Goal: Task Accomplishment & Management: Manage account settings

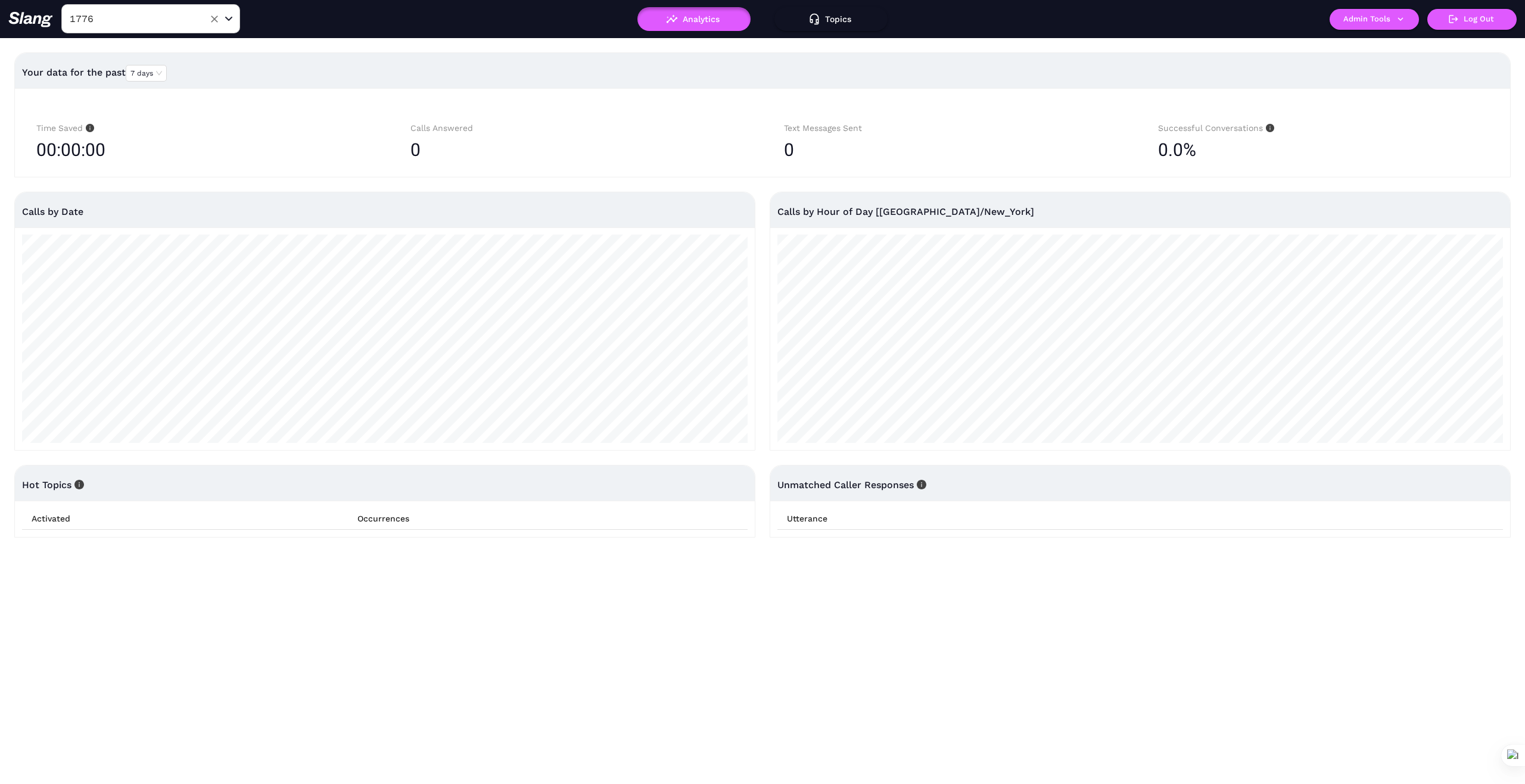
click at [192, 27] on input "1776" at bounding box center [132, 18] width 131 height 18
type input "Bar Ardo"
click at [152, 47] on li "Bar Ardo" at bounding box center [151, 48] width 179 height 21
type input "Bar Ardo"
drag, startPoint x: 1395, startPoint y: 9, endPoint x: 1388, endPoint y: 16, distance: 9.9
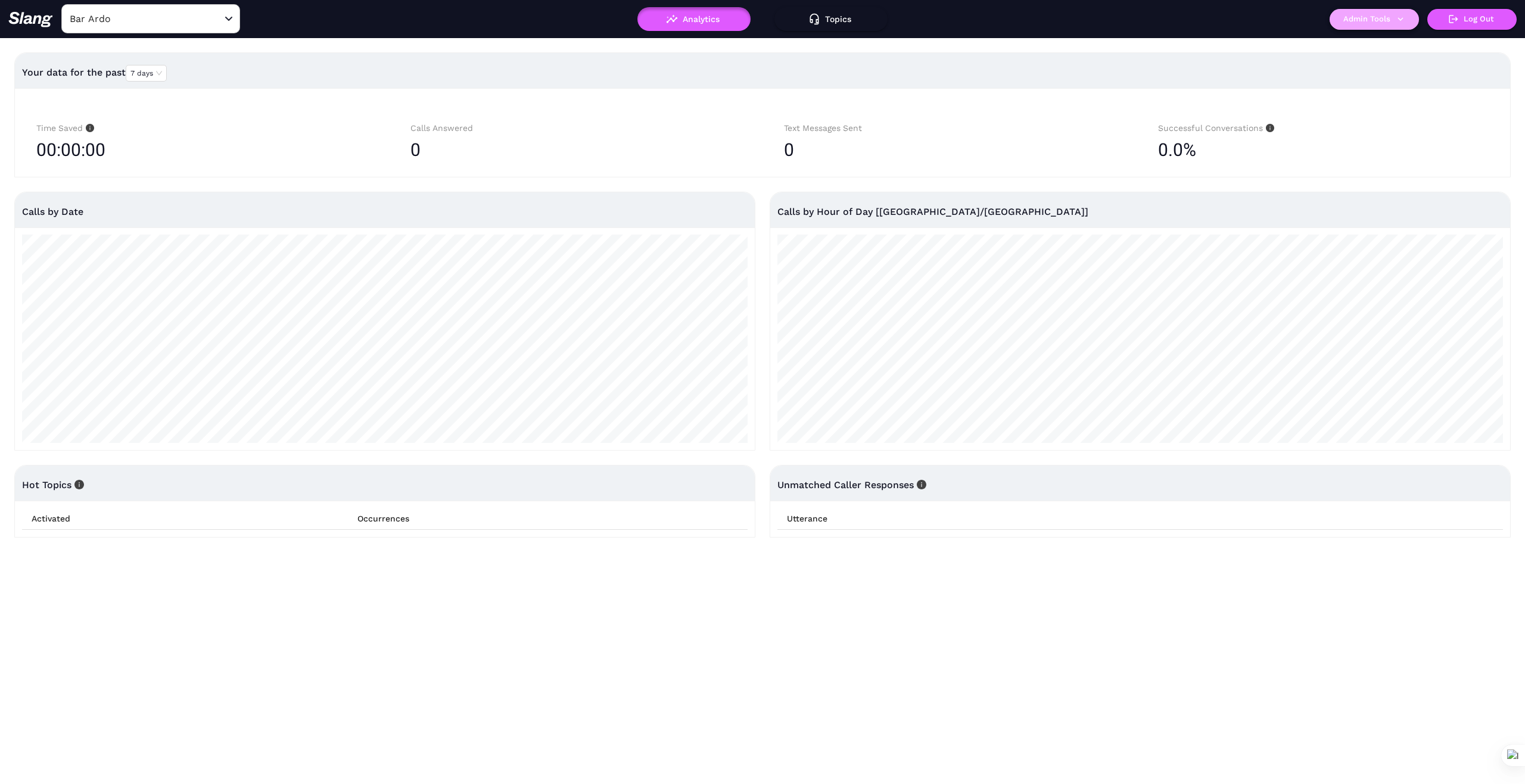
click at [1388, 16] on button "Admin Tools" at bounding box center [1374, 19] width 89 height 21
click at [1392, 41] on link "Manage current business" at bounding box center [1397, 45] width 117 height 14
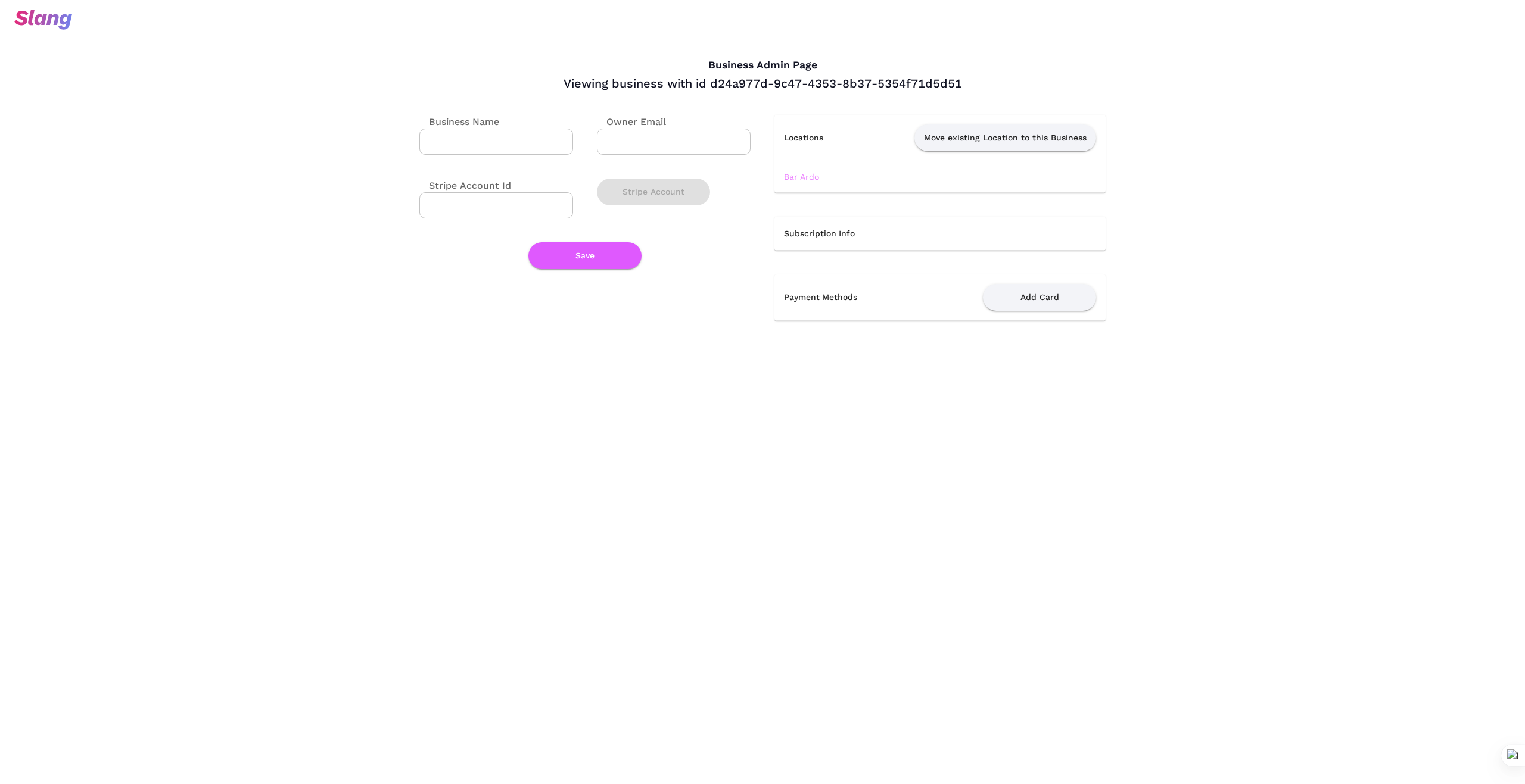
click at [807, 176] on link "Bar Ardo" at bounding box center [801, 177] width 35 height 10
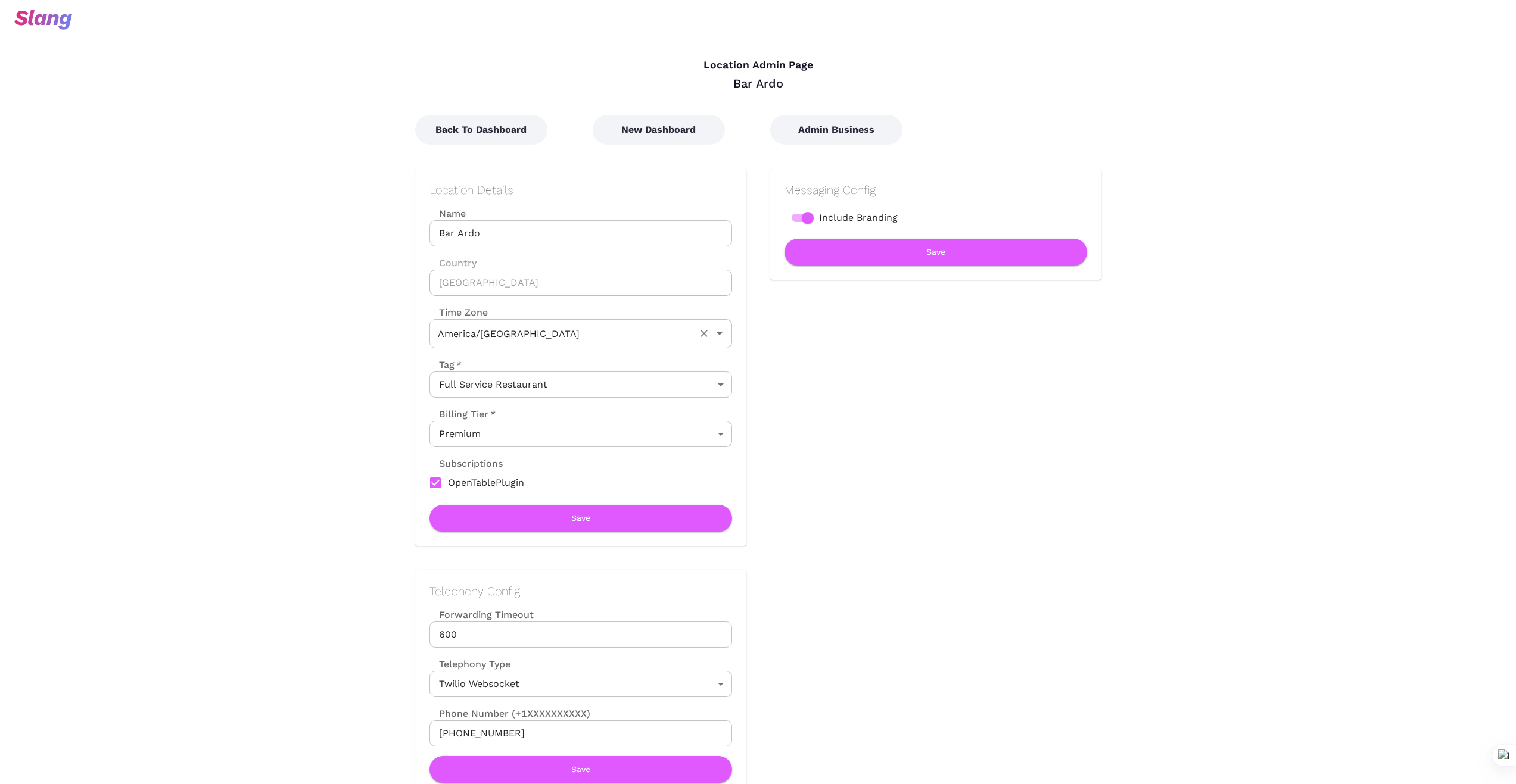
type input "Eastern Time"
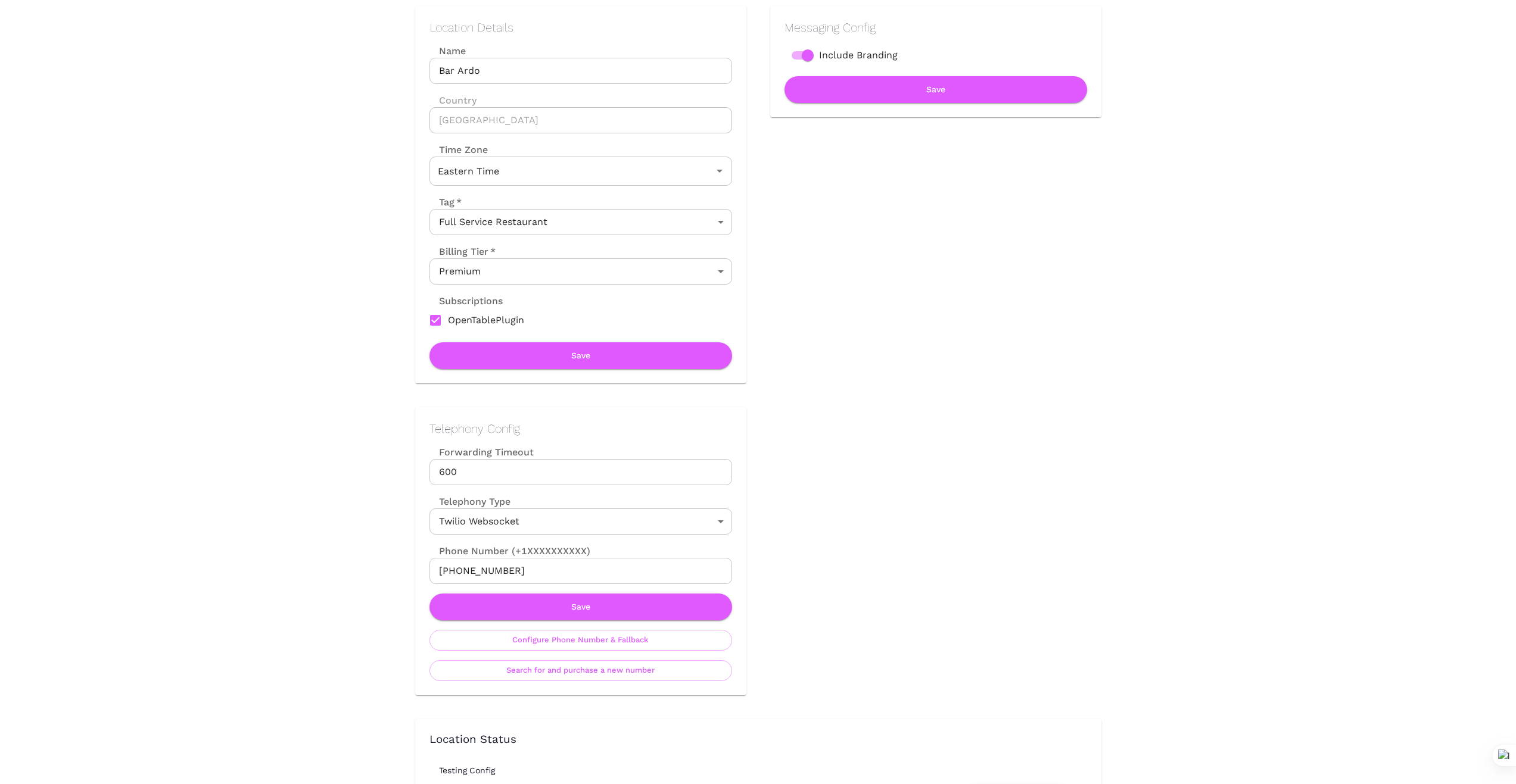
scroll to position [179, 0]
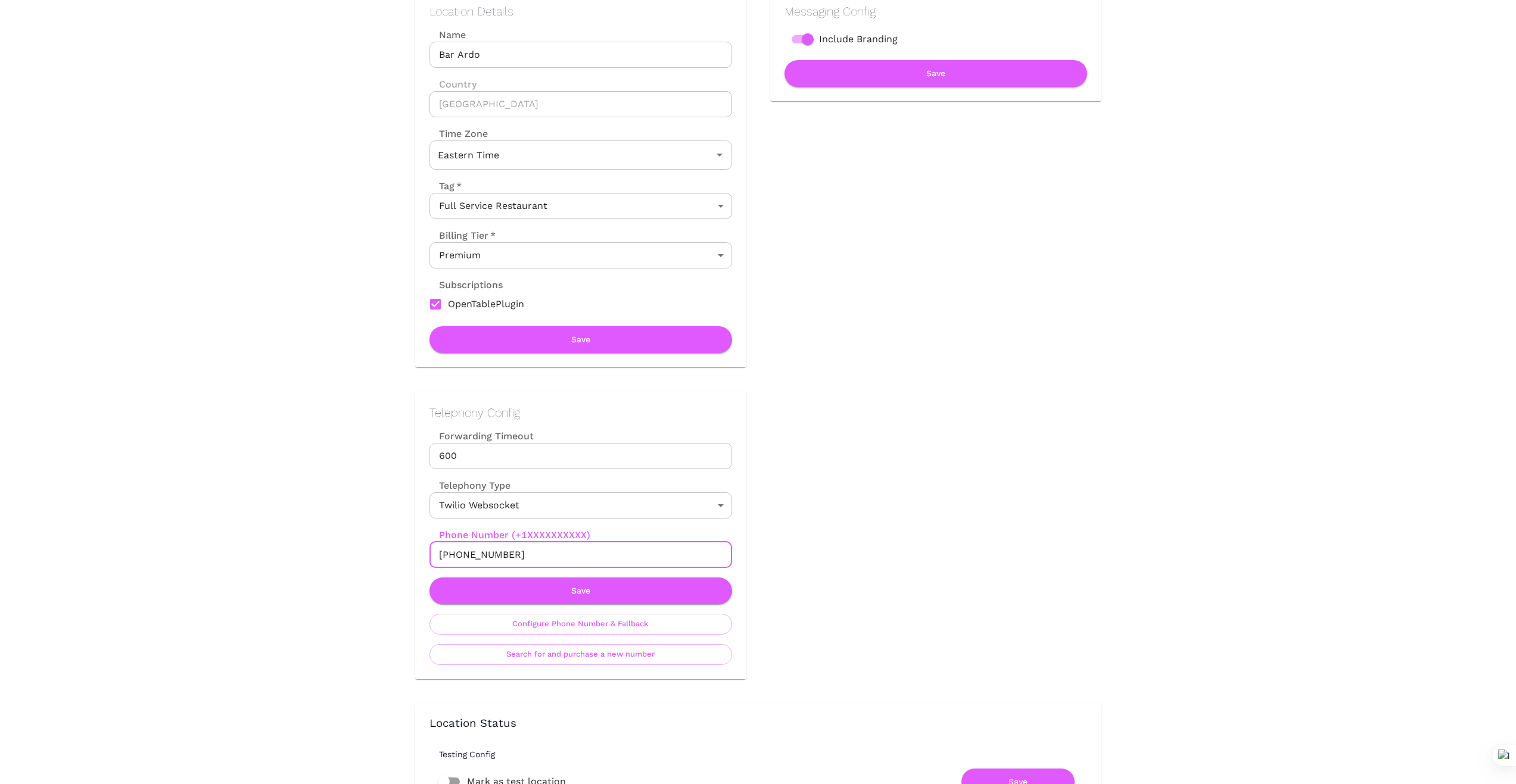
drag, startPoint x: 511, startPoint y: 555, endPoint x: 341, endPoint y: 492, distance: 181.3
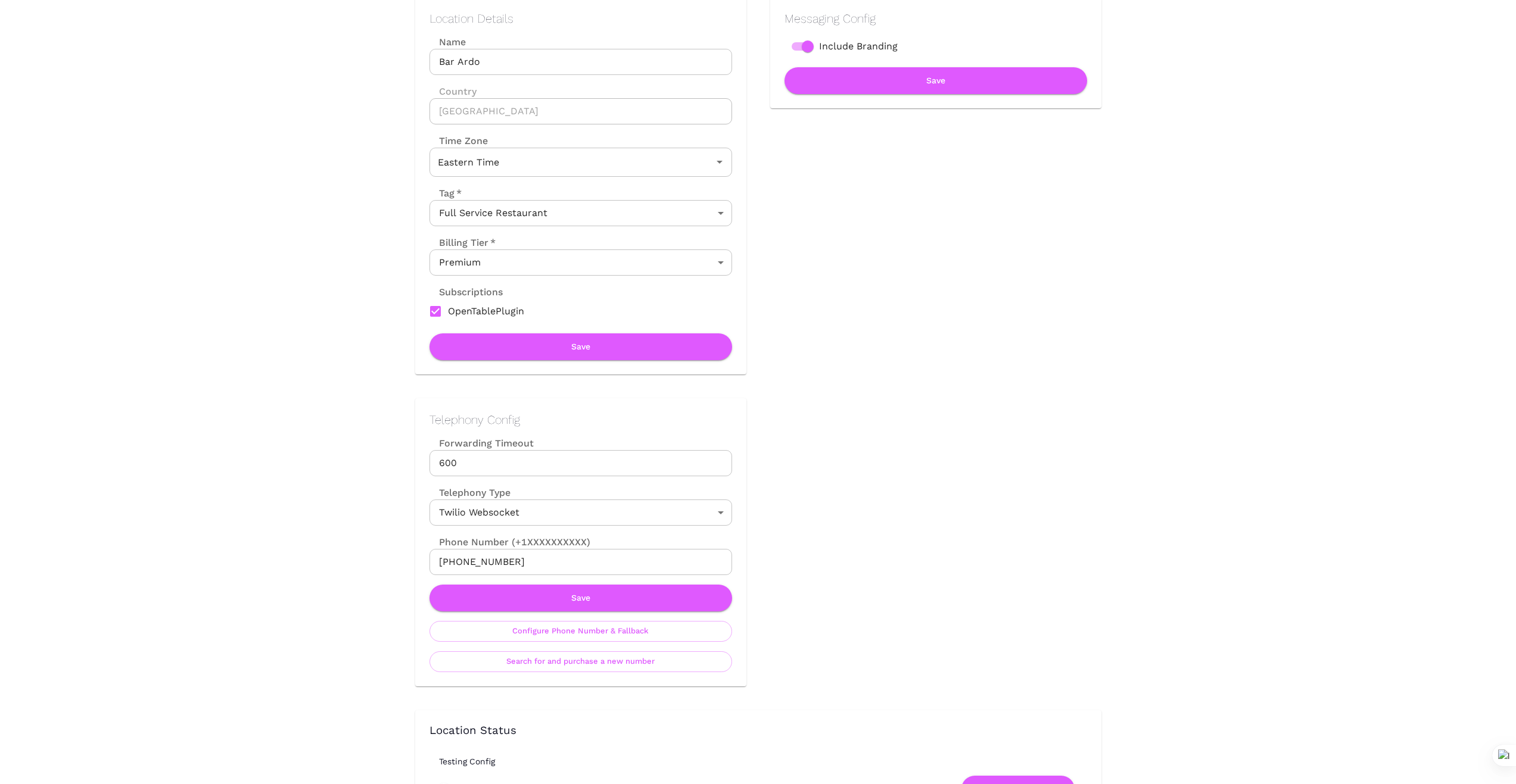
scroll to position [159, 0]
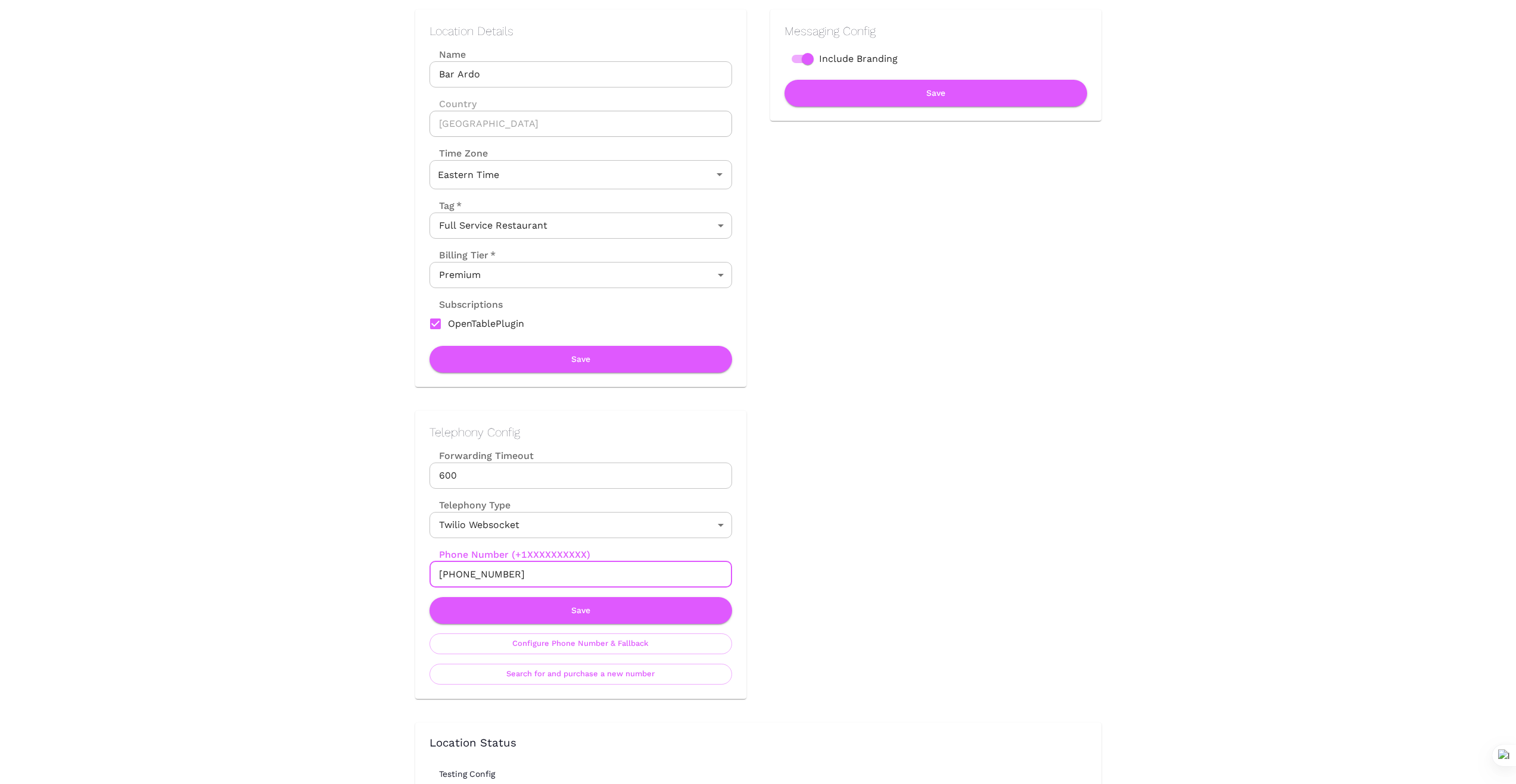
drag, startPoint x: 276, startPoint y: 518, endPoint x: 426, endPoint y: 545, distance: 152.4
drag, startPoint x: 502, startPoint y: 573, endPoint x: 388, endPoint y: 579, distance: 114.2
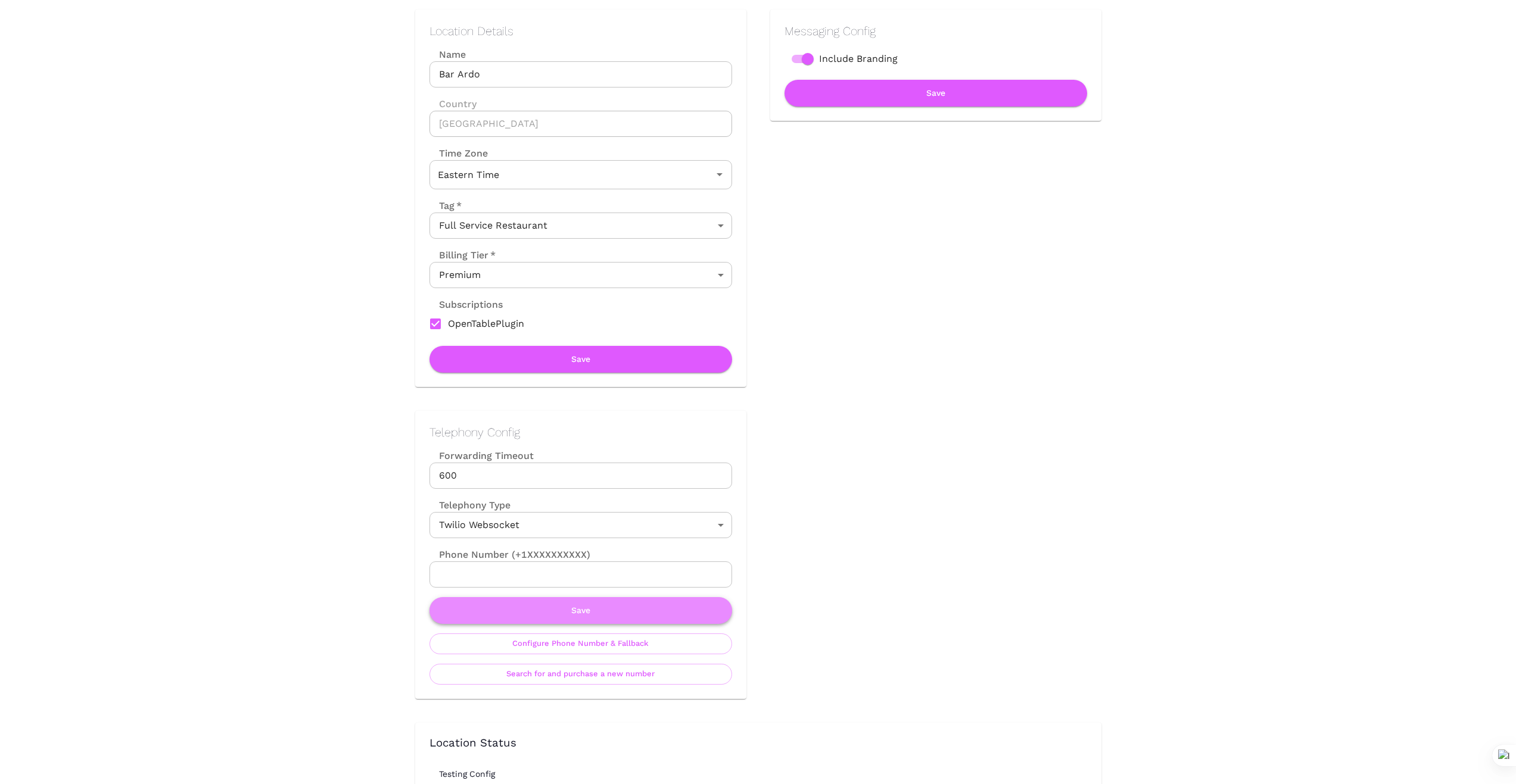
click at [610, 612] on button "Save" at bounding box center [580, 610] width 302 height 27
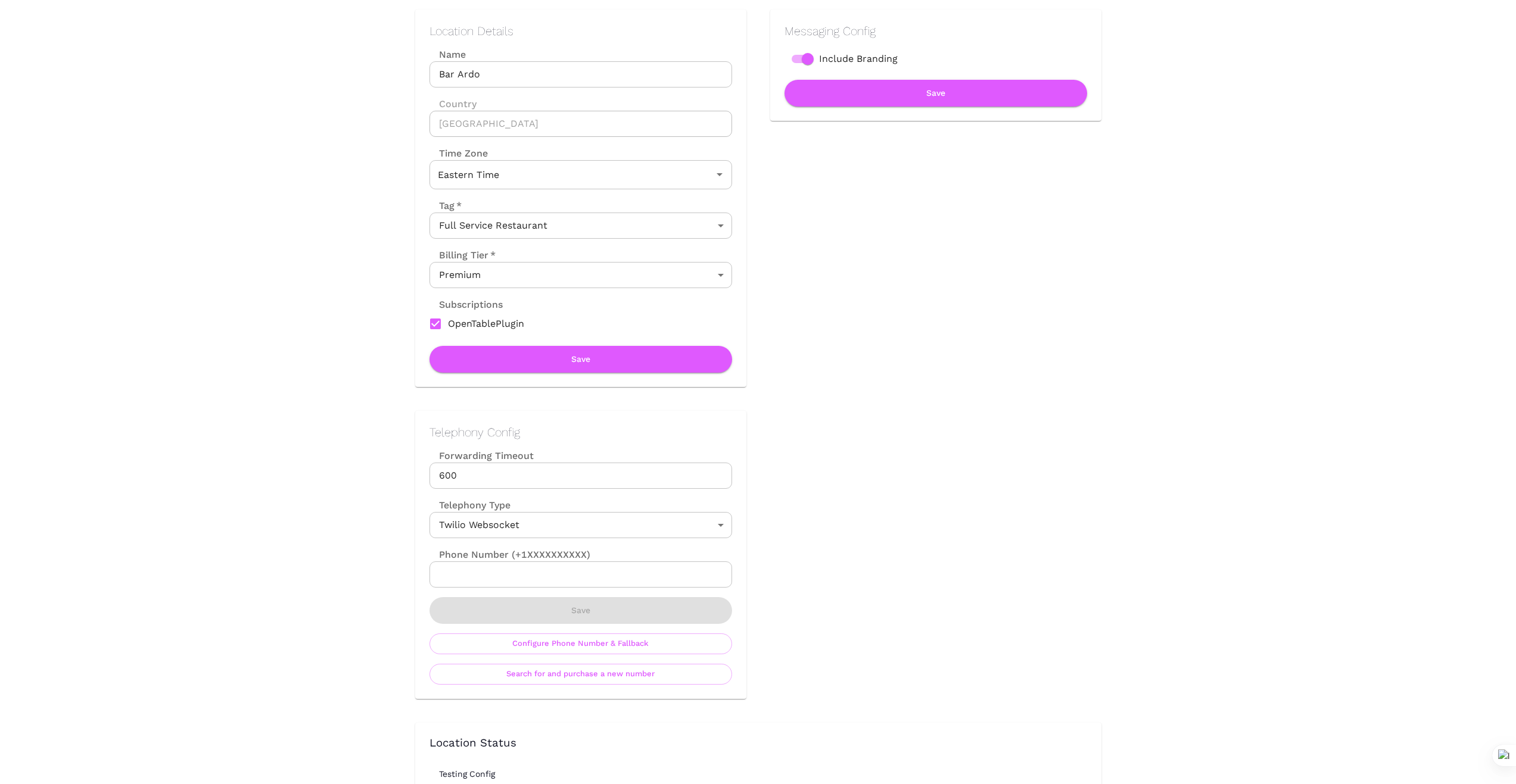
scroll to position [0, 0]
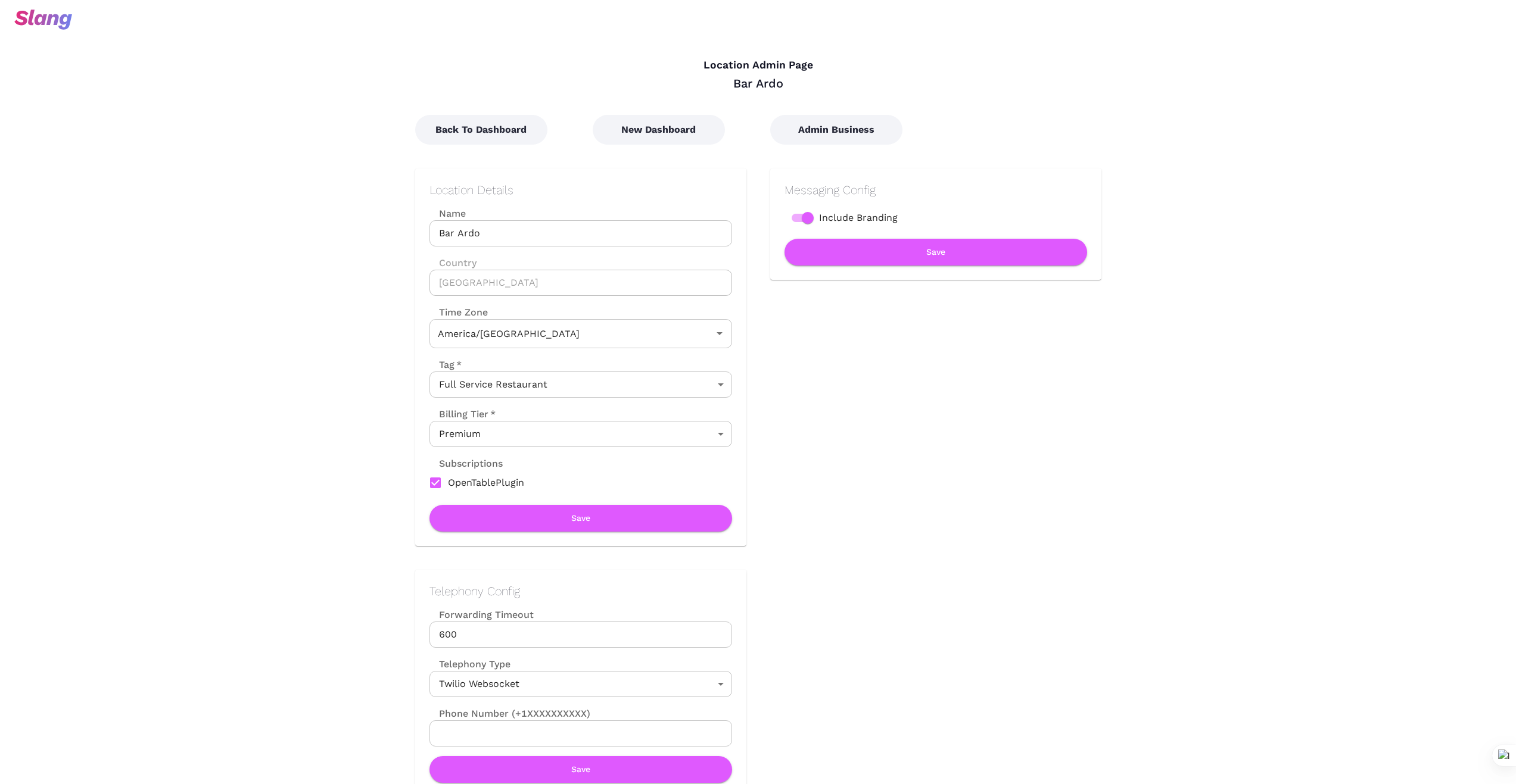
type input "Eastern Time"
click at [661, 136] on button "New Dashboard" at bounding box center [659, 130] width 132 height 30
type input "Eastern Time"
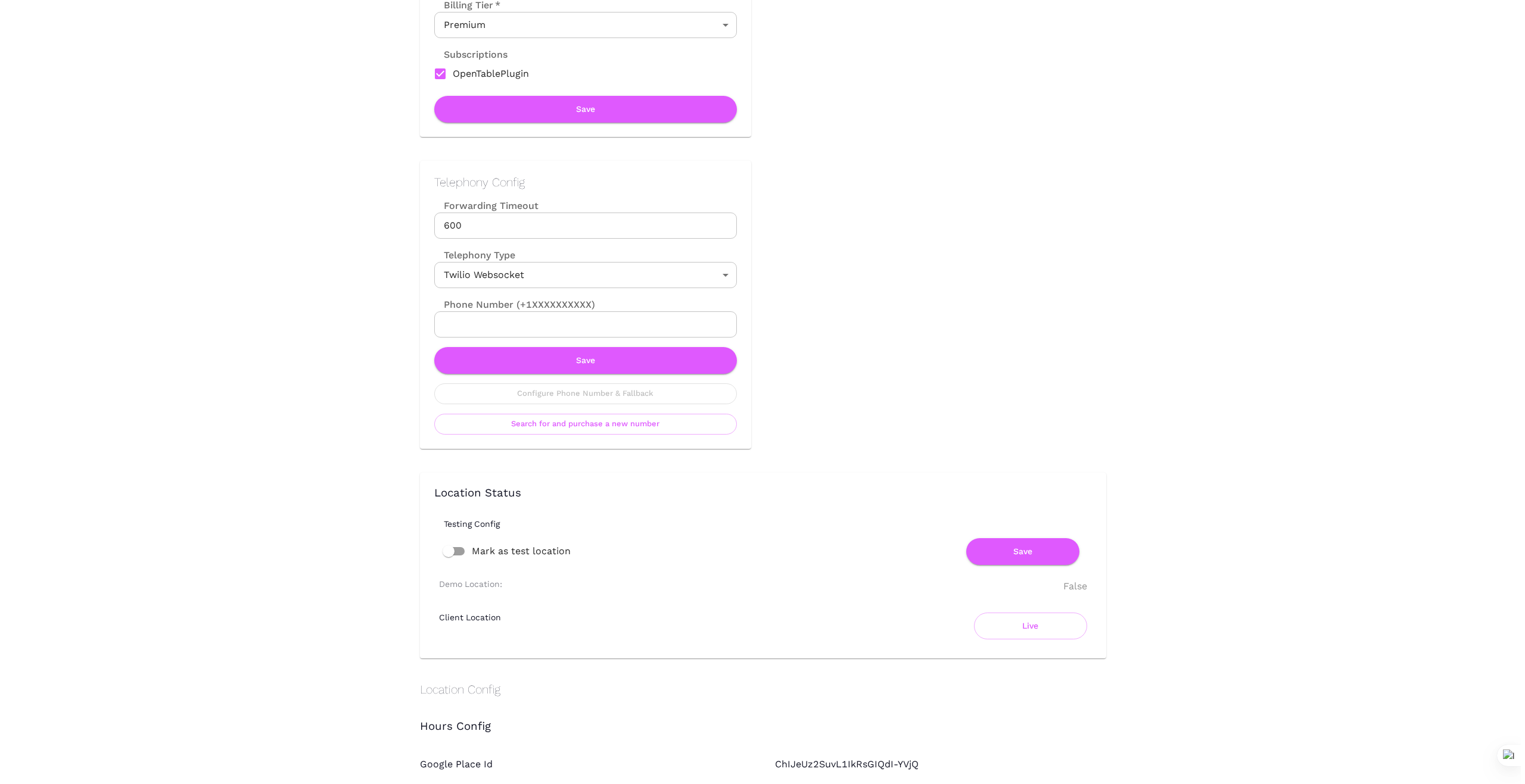
scroll to position [417, 0]
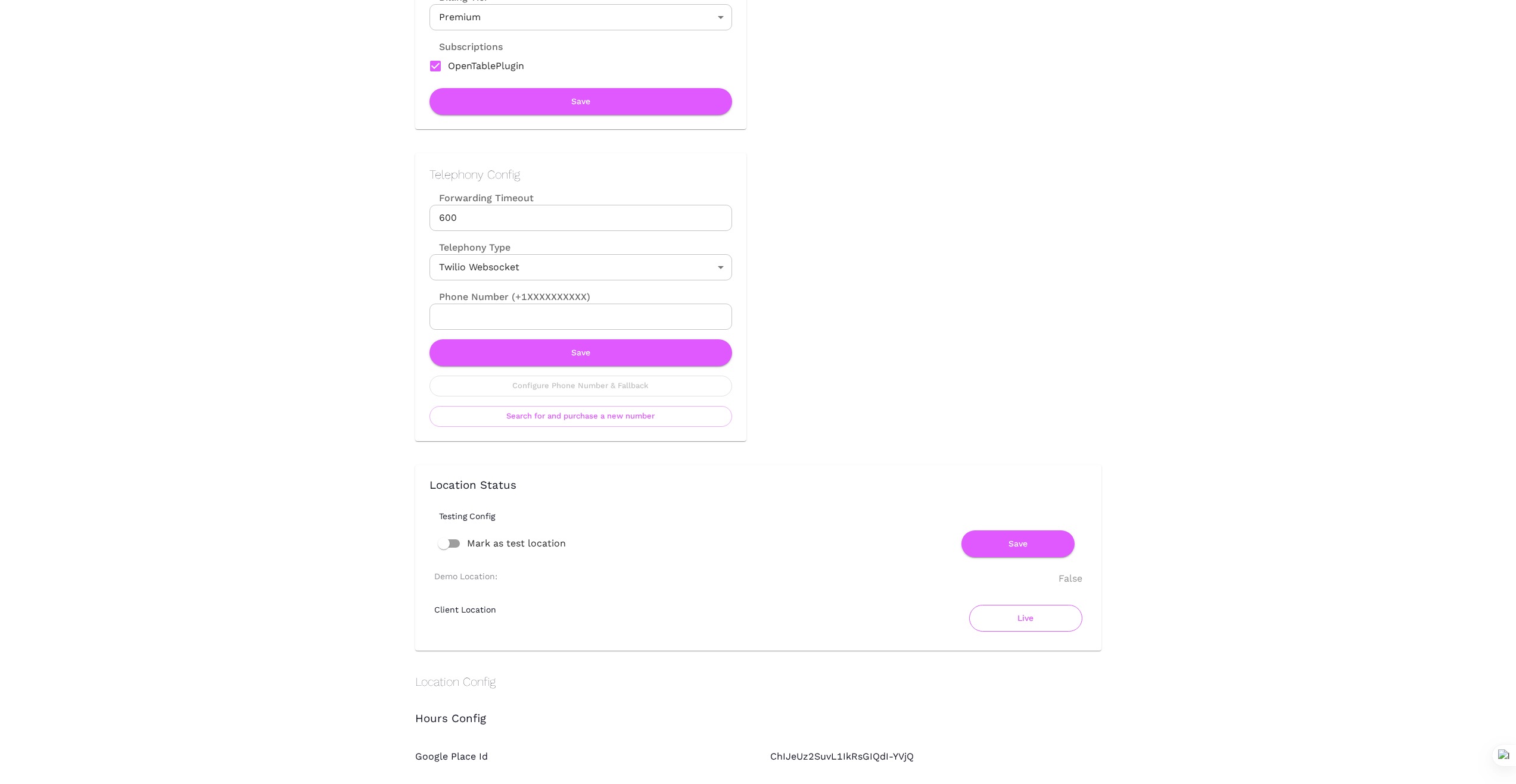
click at [1027, 620] on button "Live" at bounding box center [1026, 618] width 113 height 27
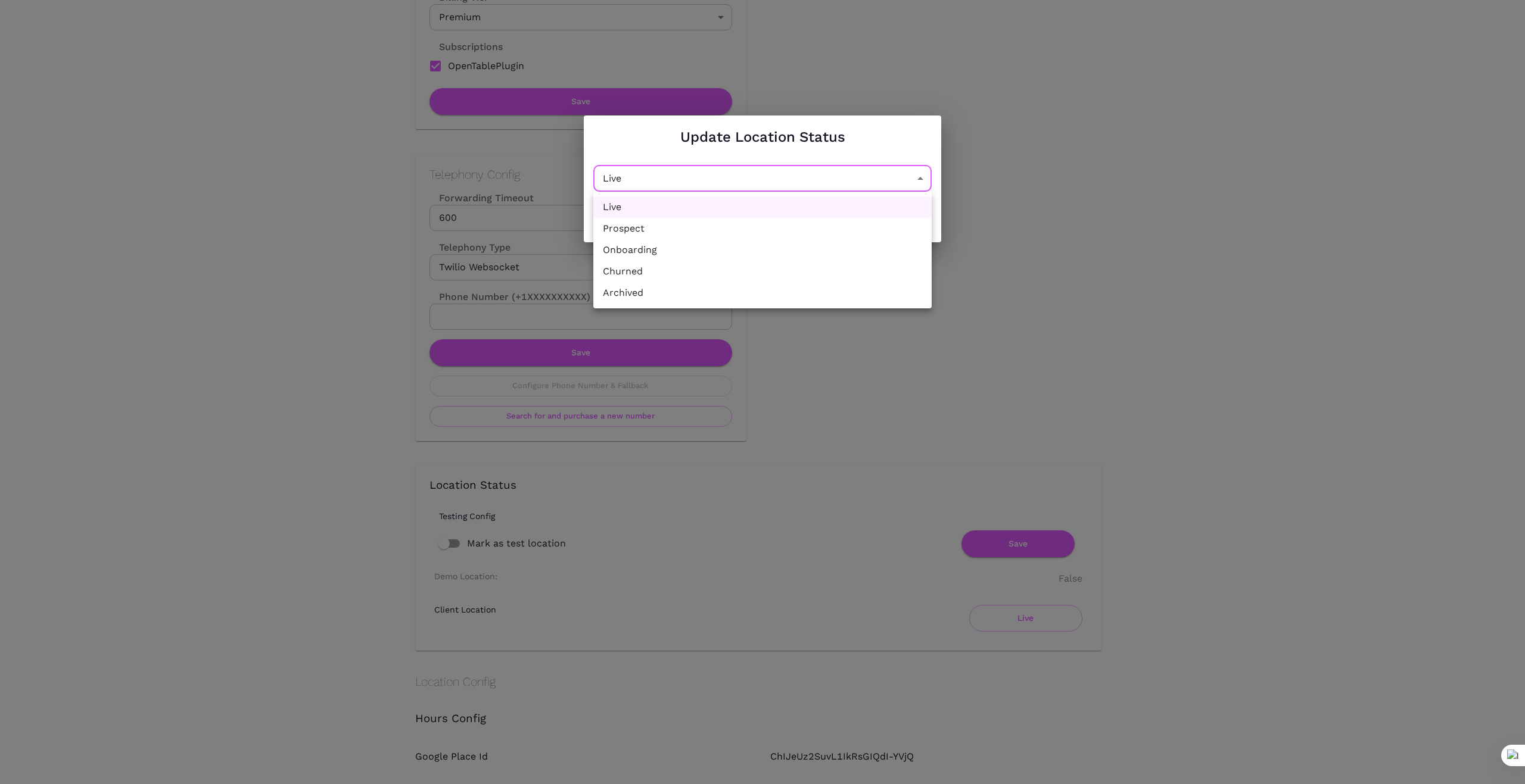
click at [812, 285] on li "Archived" at bounding box center [762, 293] width 339 height 21
drag, startPoint x: 917, startPoint y: 181, endPoint x: 875, endPoint y: 190, distance: 43.0
click at [837, 264] on li "Churned" at bounding box center [762, 271] width 339 height 21
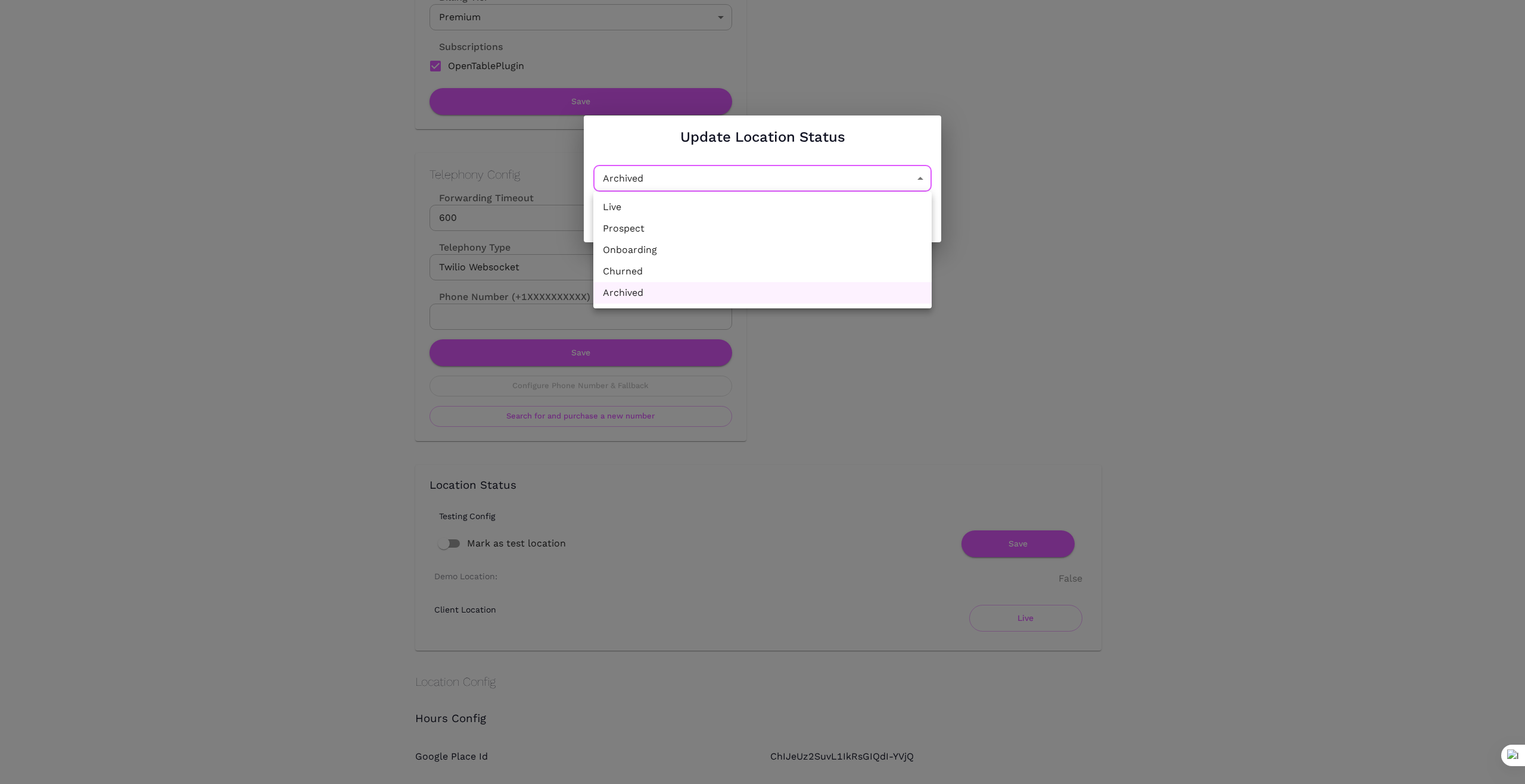
type input "Churned"
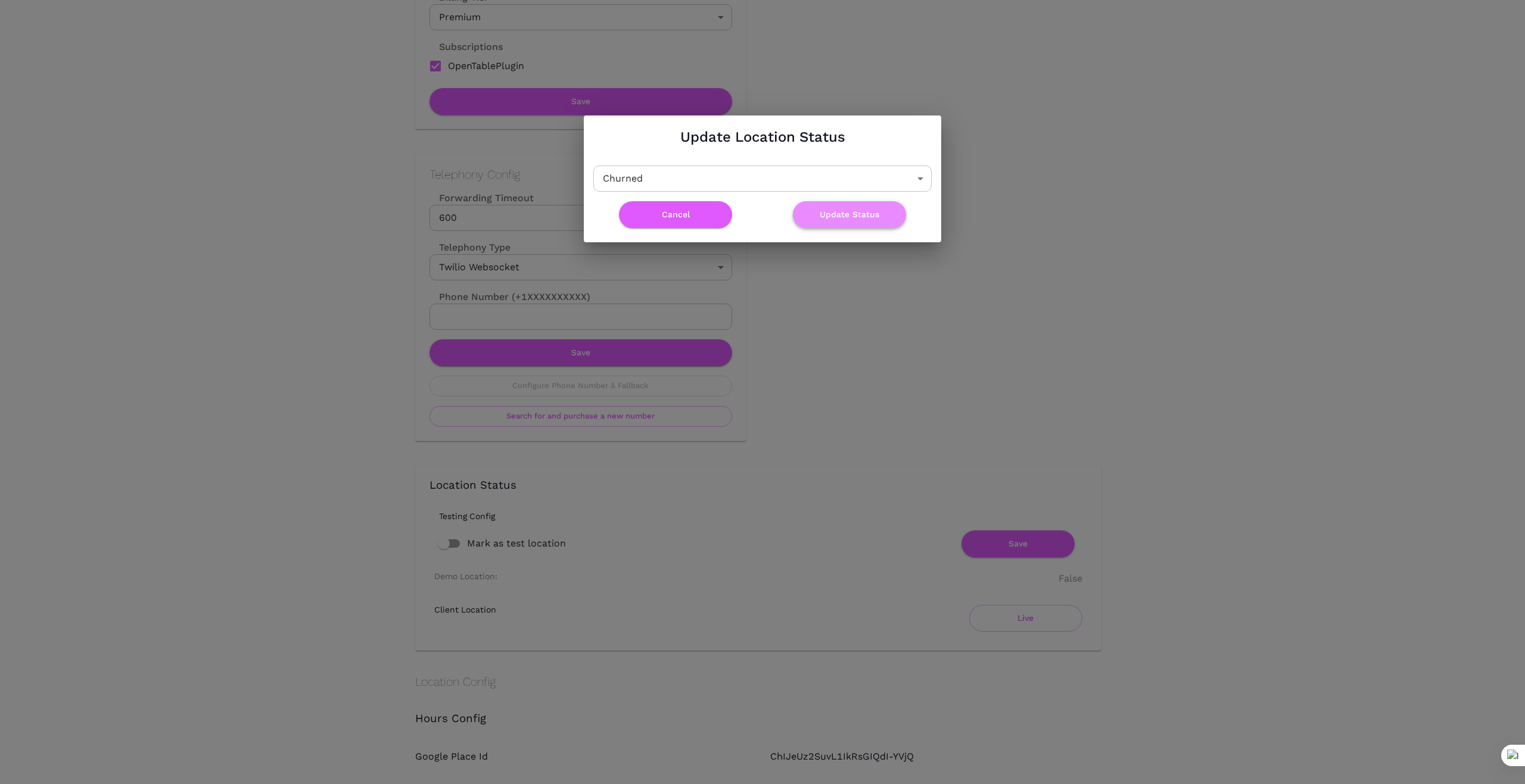
drag, startPoint x: 859, startPoint y: 215, endPoint x: 858, endPoint y: 278, distance: 63.0
click at [859, 216] on button "Update Status" at bounding box center [850, 214] width 113 height 27
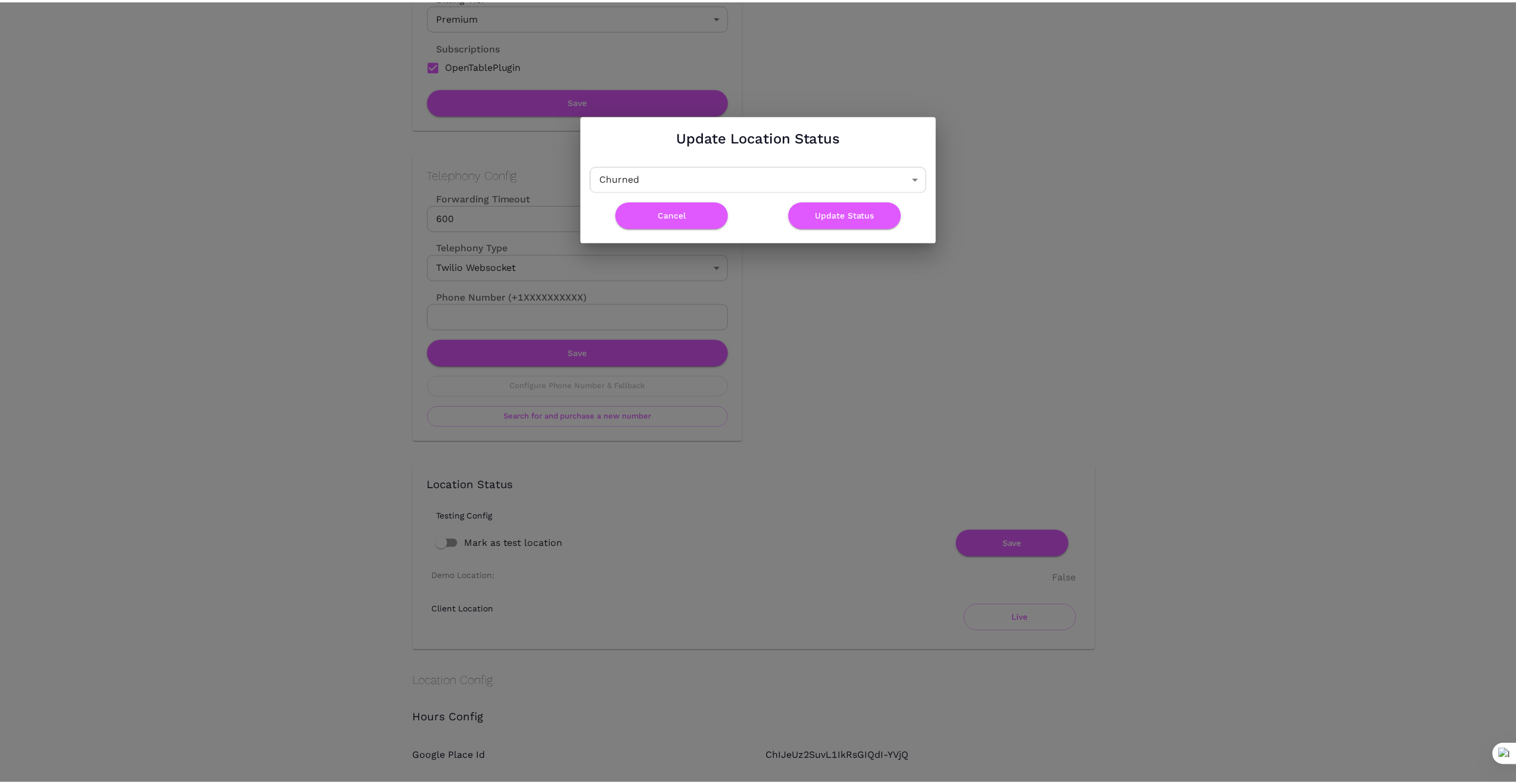
scroll to position [0, 0]
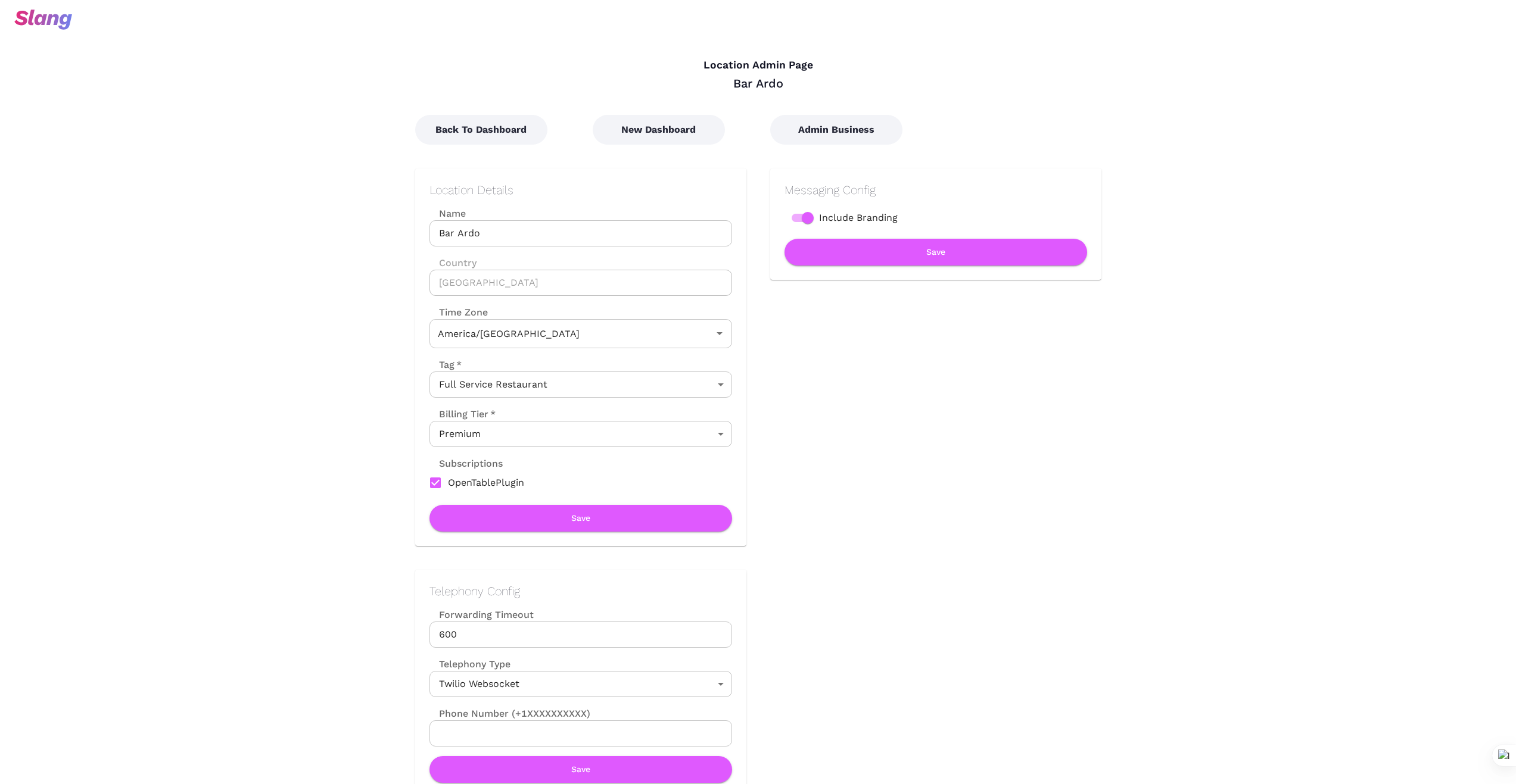
type input "Eastern Time"
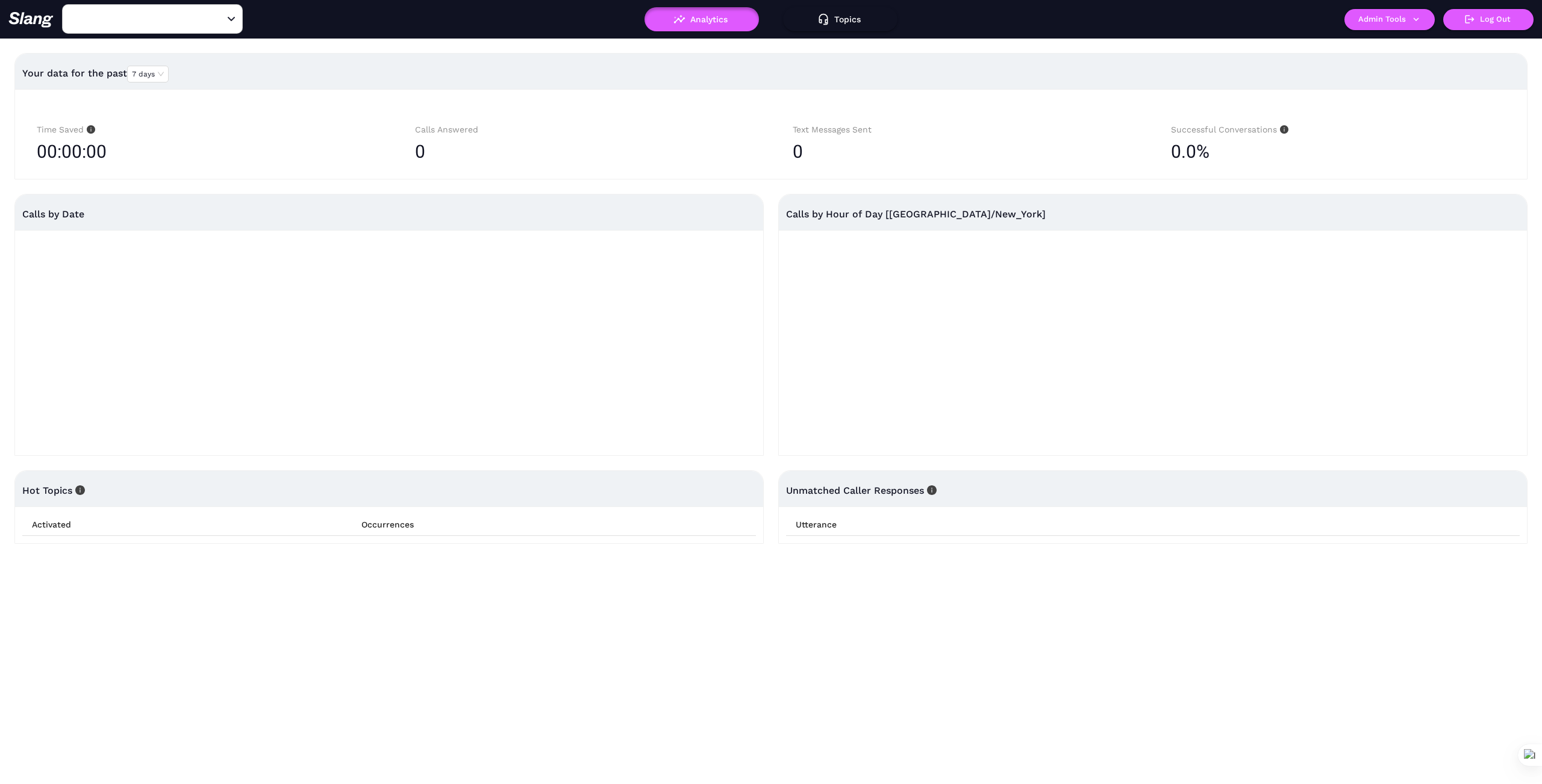
type input "1776"
drag, startPoint x: 219, startPoint y: 16, endPoint x: 162, endPoint y: 31, distance: 58.9
click at [219, 17] on icon "Clear" at bounding box center [216, 19] width 12 height 12
type input "W"
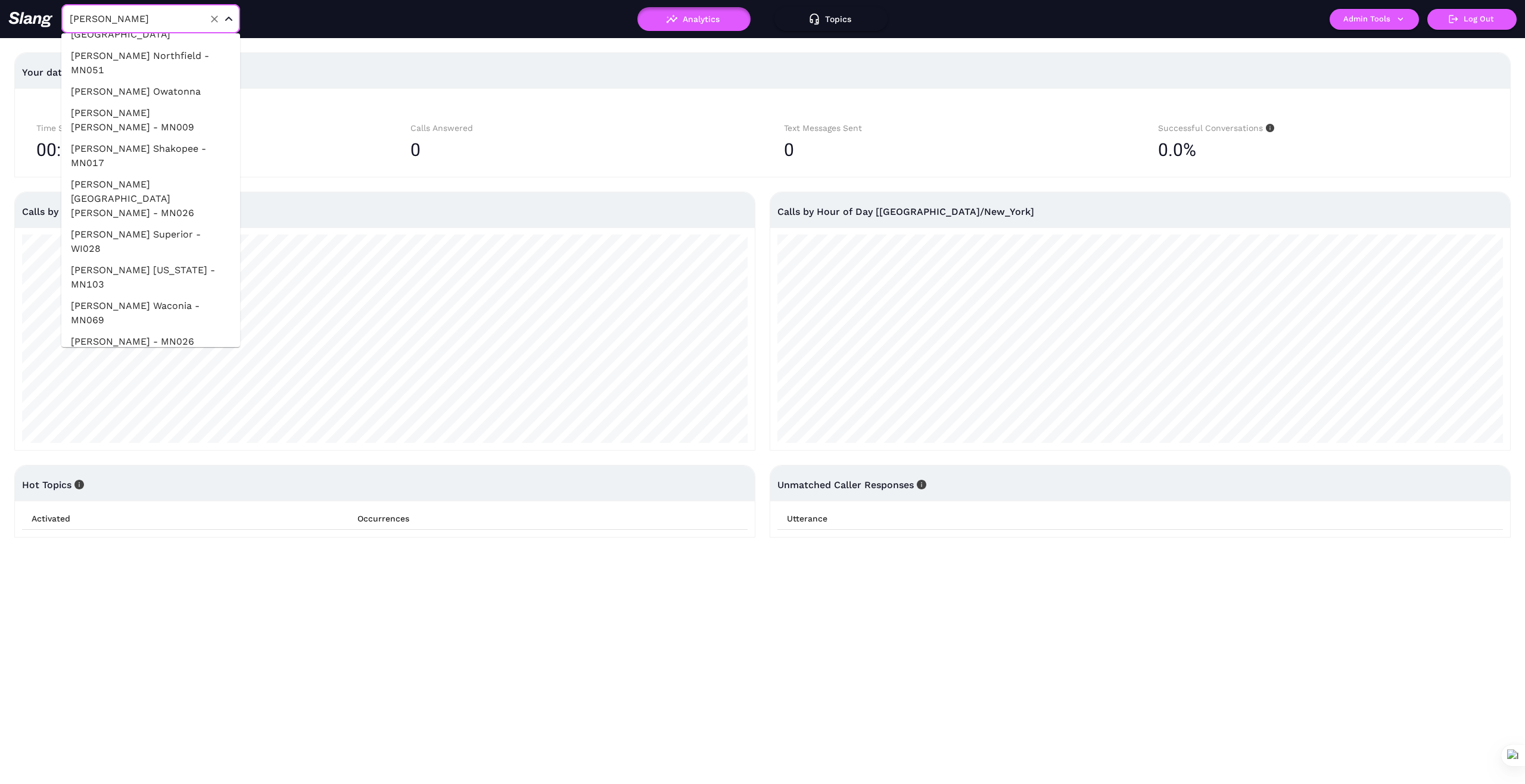
scroll to position [1897, 0]
type input "1776"
click at [134, 14] on input "1776" at bounding box center [132, 18] width 131 height 18
type input "WA"
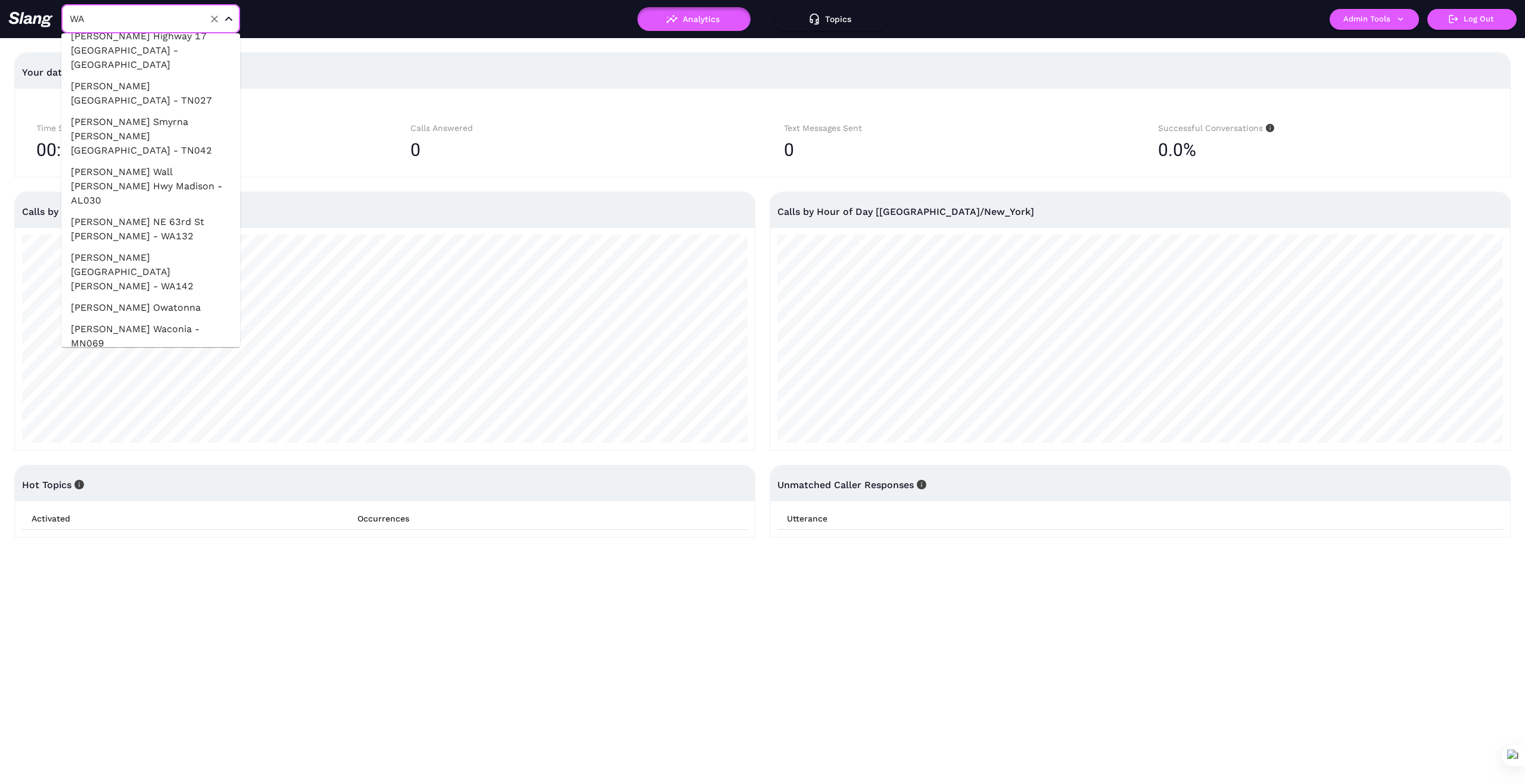
click at [95, 247] on li "Papa Murphy’s East Francis - WA142" at bounding box center [151, 272] width 179 height 50
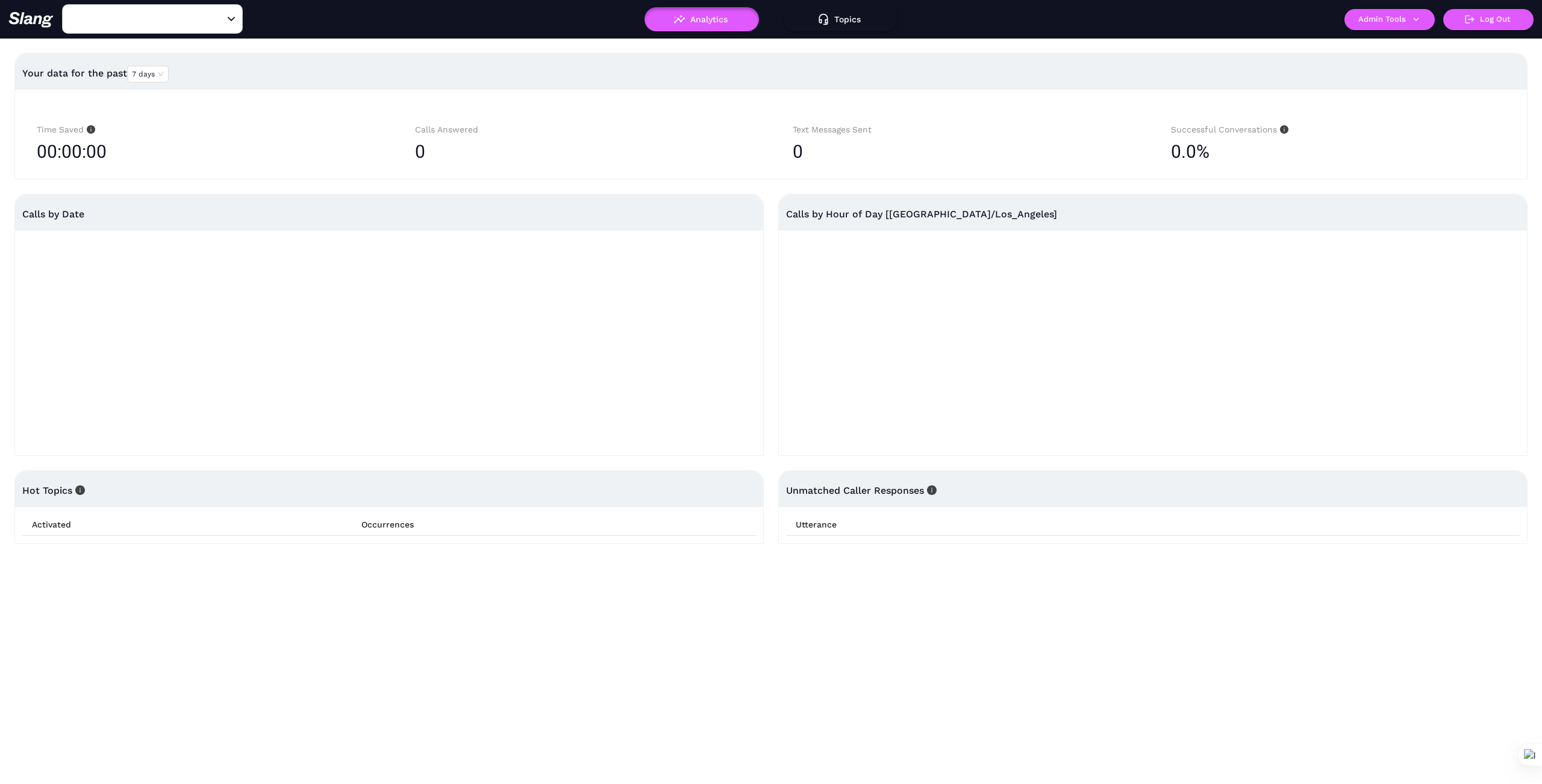
type input "Papa Murphy’s East Francis - WA142"
click at [1423, 21] on button "Admin Tools" at bounding box center [1389, 19] width 90 height 21
click at [1405, 46] on link "Manage current business" at bounding box center [1413, 46] width 118 height 14
type input "1776"
click at [151, 28] on div "1776 ​" at bounding box center [153, 19] width 181 height 30
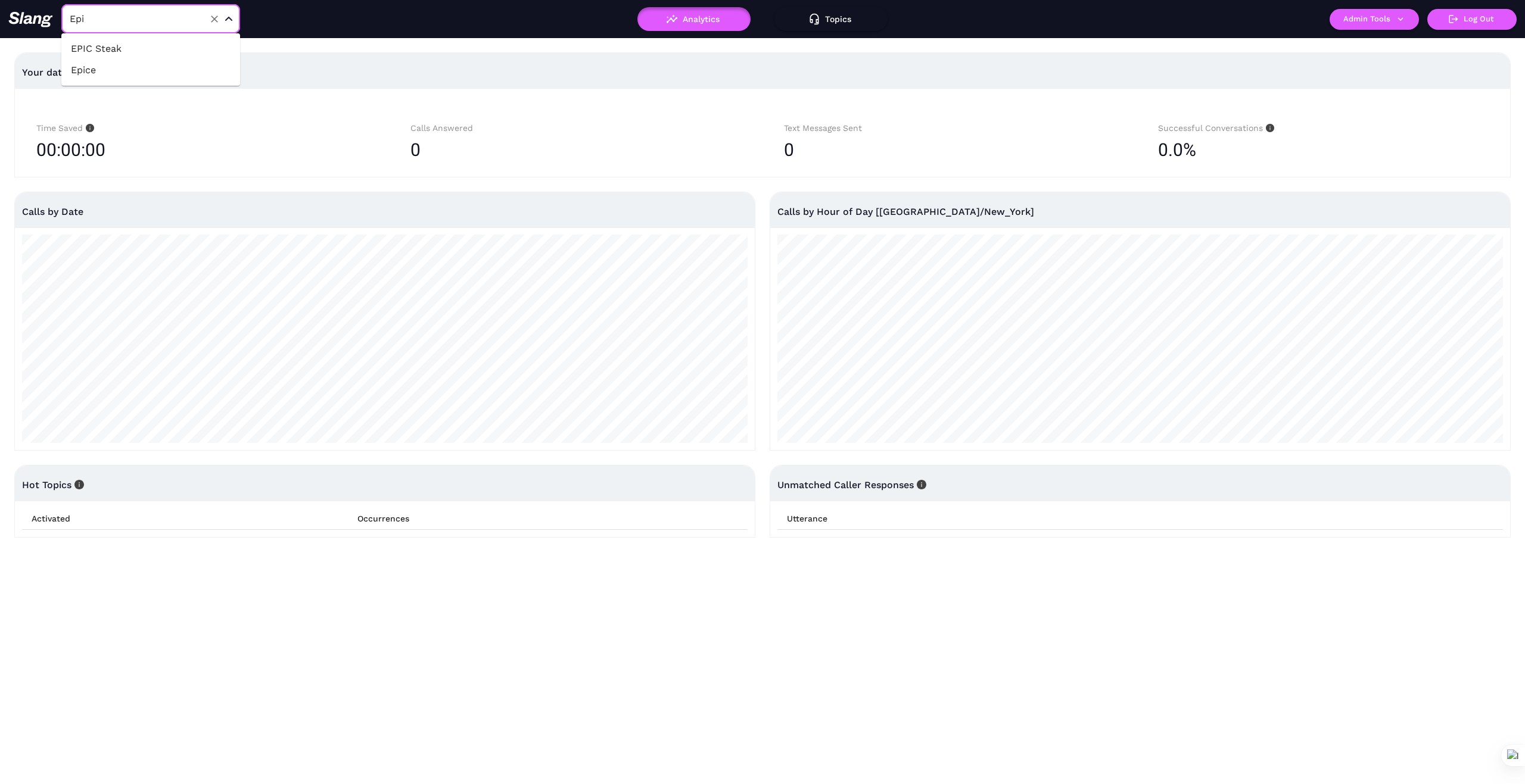
type input "Epic"
click at [123, 53] on li "EPIC Steak" at bounding box center [151, 48] width 179 height 21
type input "EPIC Steak"
click at [1406, 21] on button "Admin Tools" at bounding box center [1374, 19] width 89 height 21
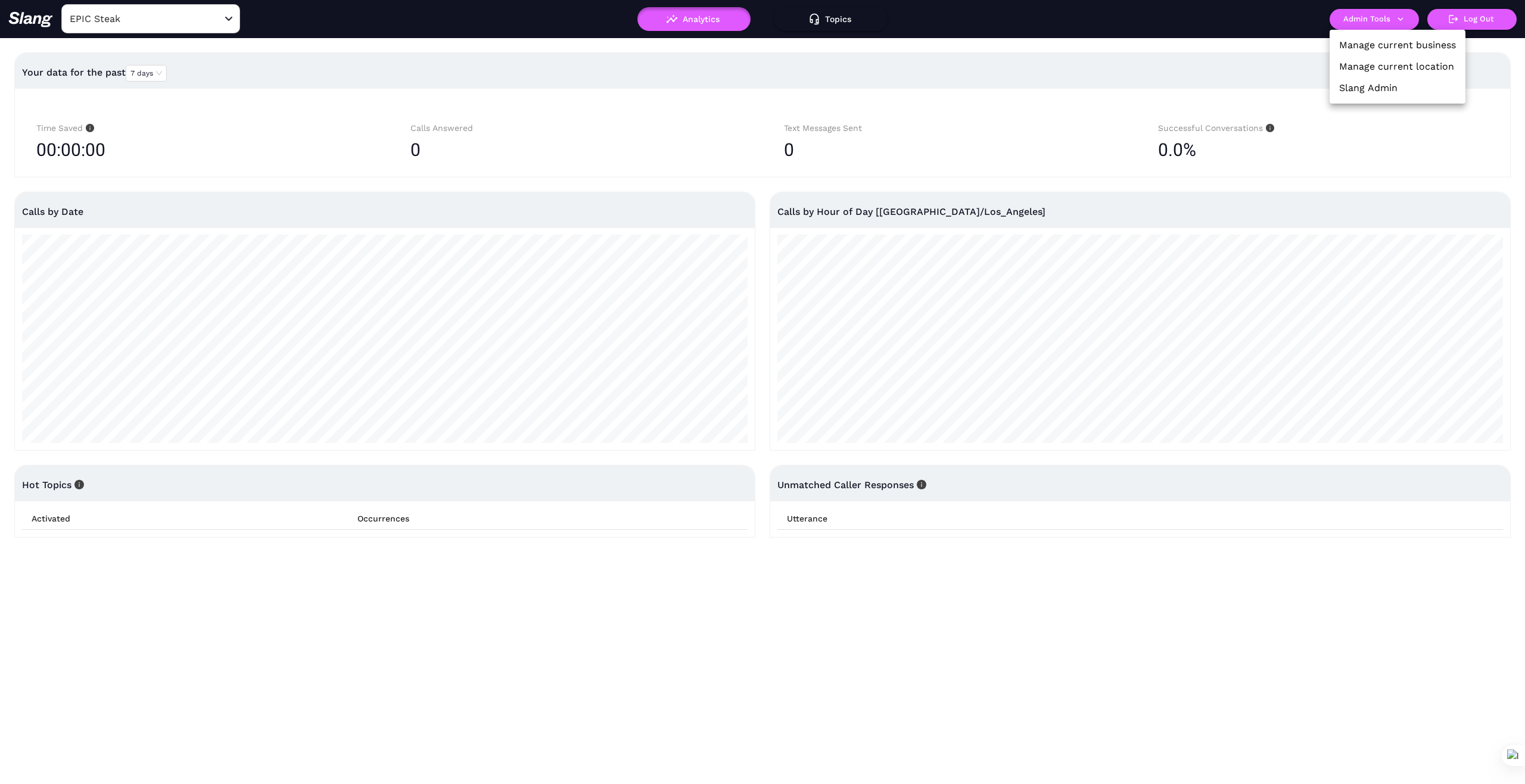
click at [1394, 46] on link "Manage current business" at bounding box center [1397, 45] width 117 height 14
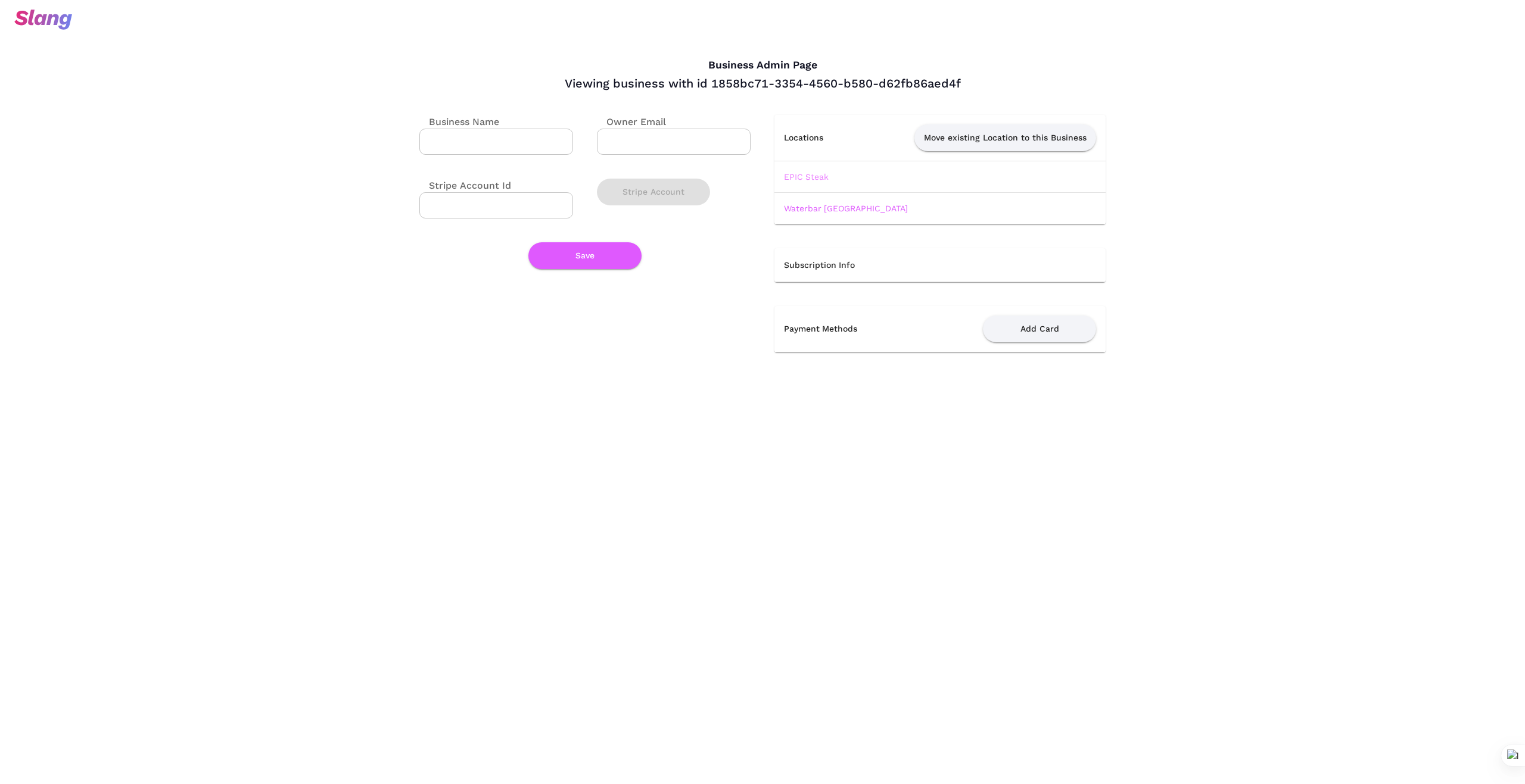
click at [813, 173] on link "EPIC Steak" at bounding box center [806, 177] width 44 height 10
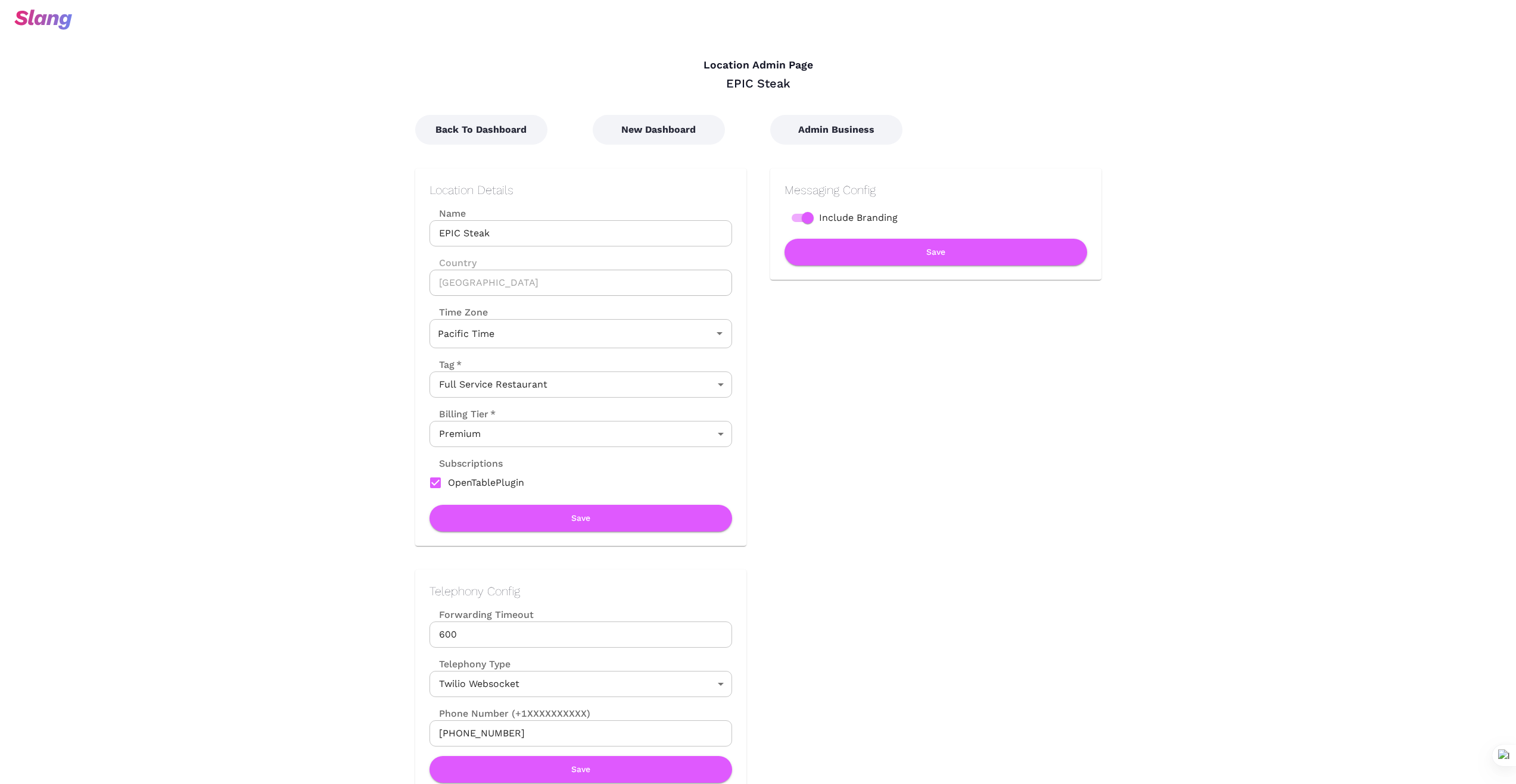
type input "Pacific Time"
click at [663, 124] on button "New Dashboard" at bounding box center [659, 130] width 132 height 30
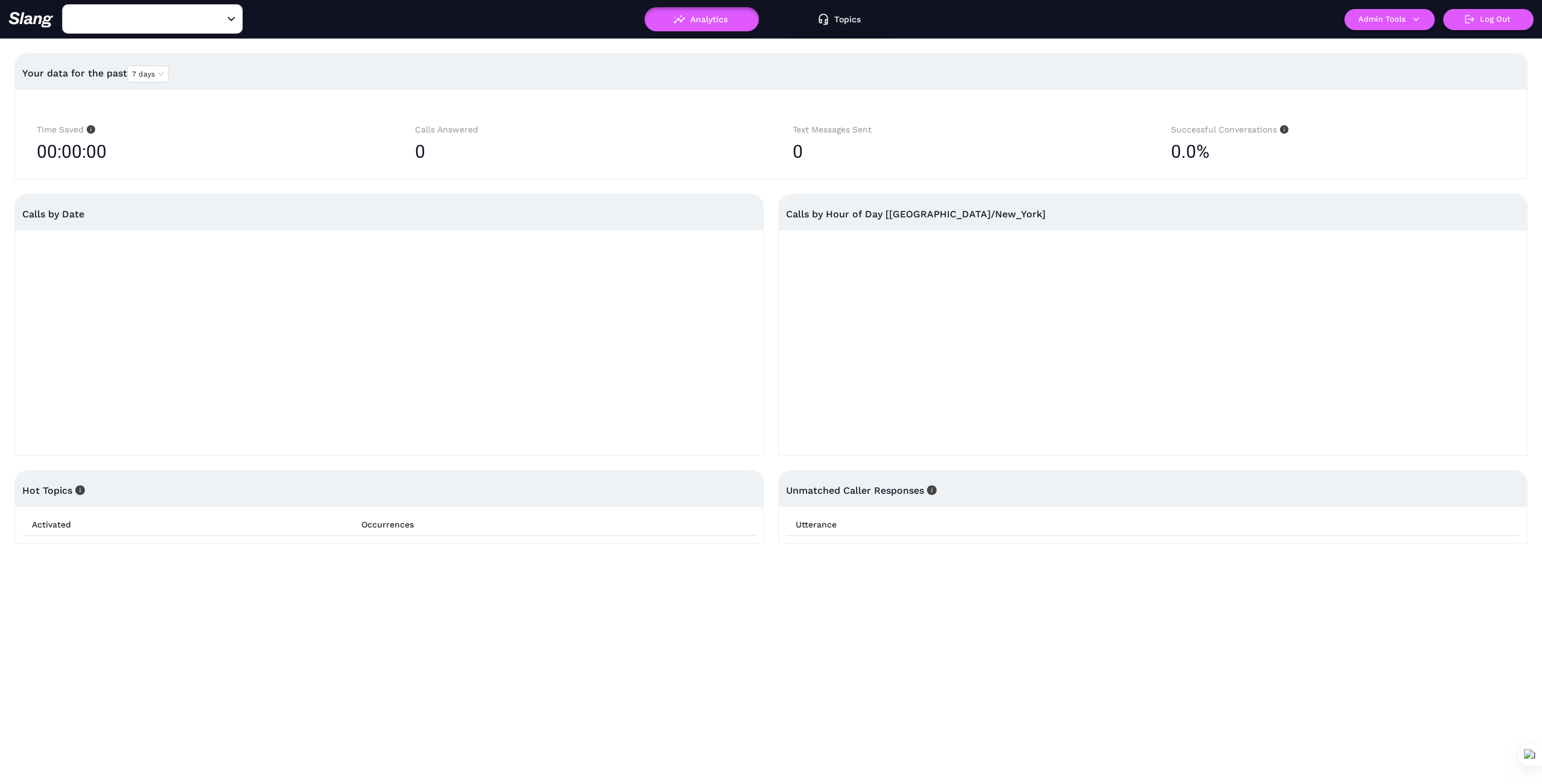
type input "1776"
drag, startPoint x: 222, startPoint y: 17, endPoint x: 207, endPoint y: 20, distance: 15.3
click at [217, 19] on icon "Clear" at bounding box center [216, 19] width 12 height 12
click at [190, 17] on input "text" at bounding box center [134, 19] width 133 height 19
type input "WA142"
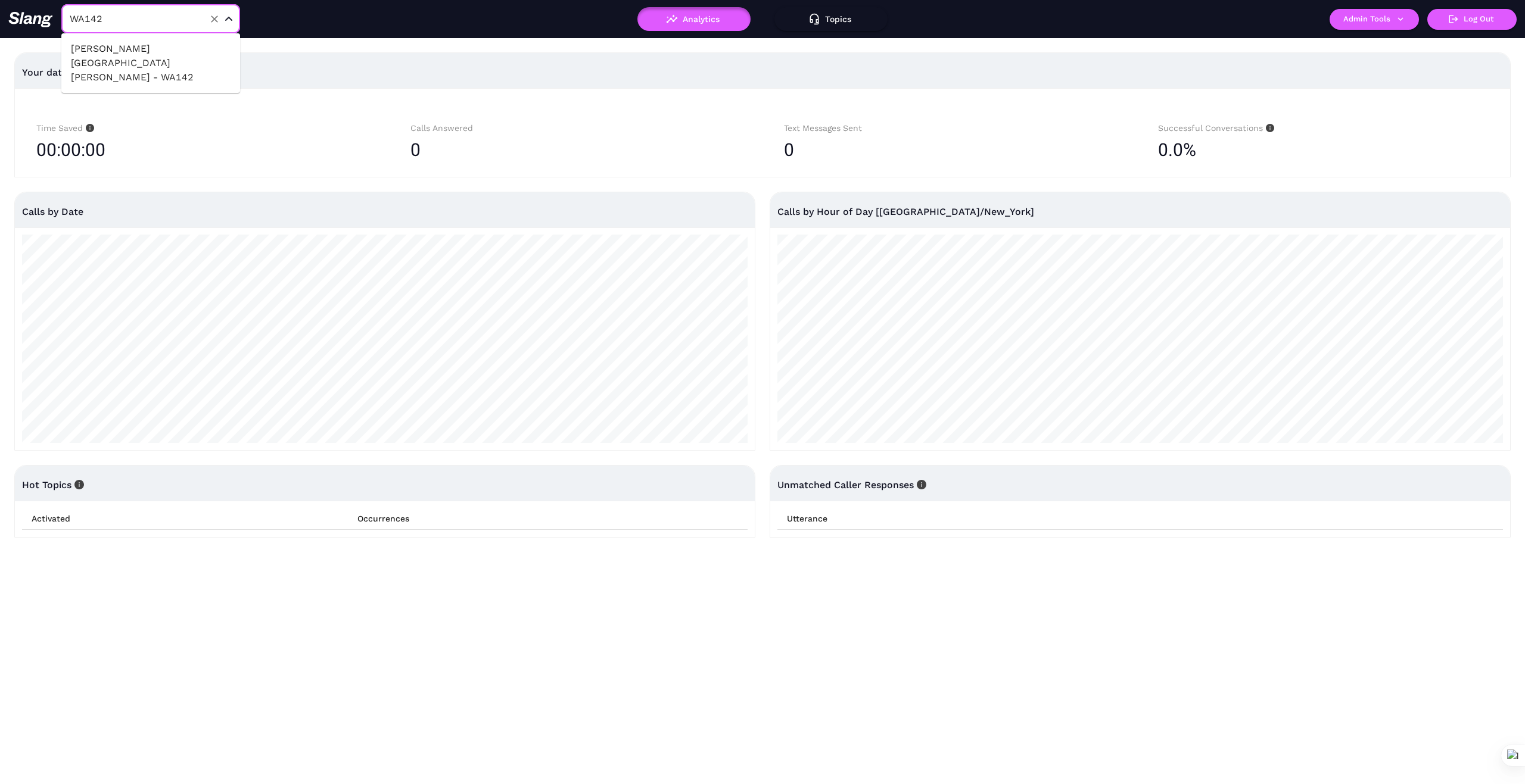
click at [111, 68] on li "[PERSON_NAME] [GEOGRAPHIC_DATA][PERSON_NAME] - WA142" at bounding box center [151, 63] width 179 height 50
type input "[PERSON_NAME] [GEOGRAPHIC_DATA][PERSON_NAME] - WA142"
click at [1402, 21] on icon "button" at bounding box center [1401, 19] width 11 height 11
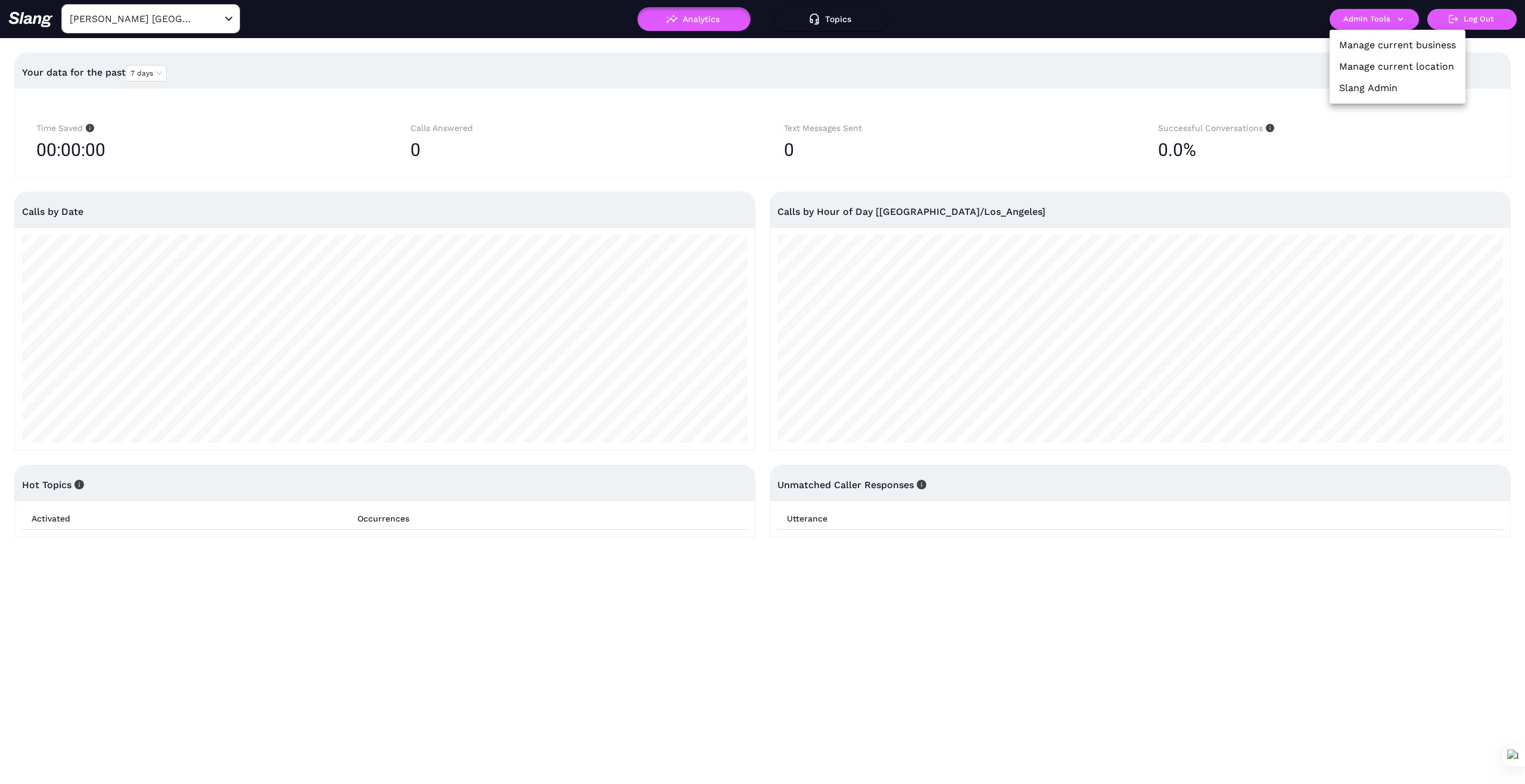
click at [1392, 43] on link "Manage current business" at bounding box center [1397, 45] width 117 height 14
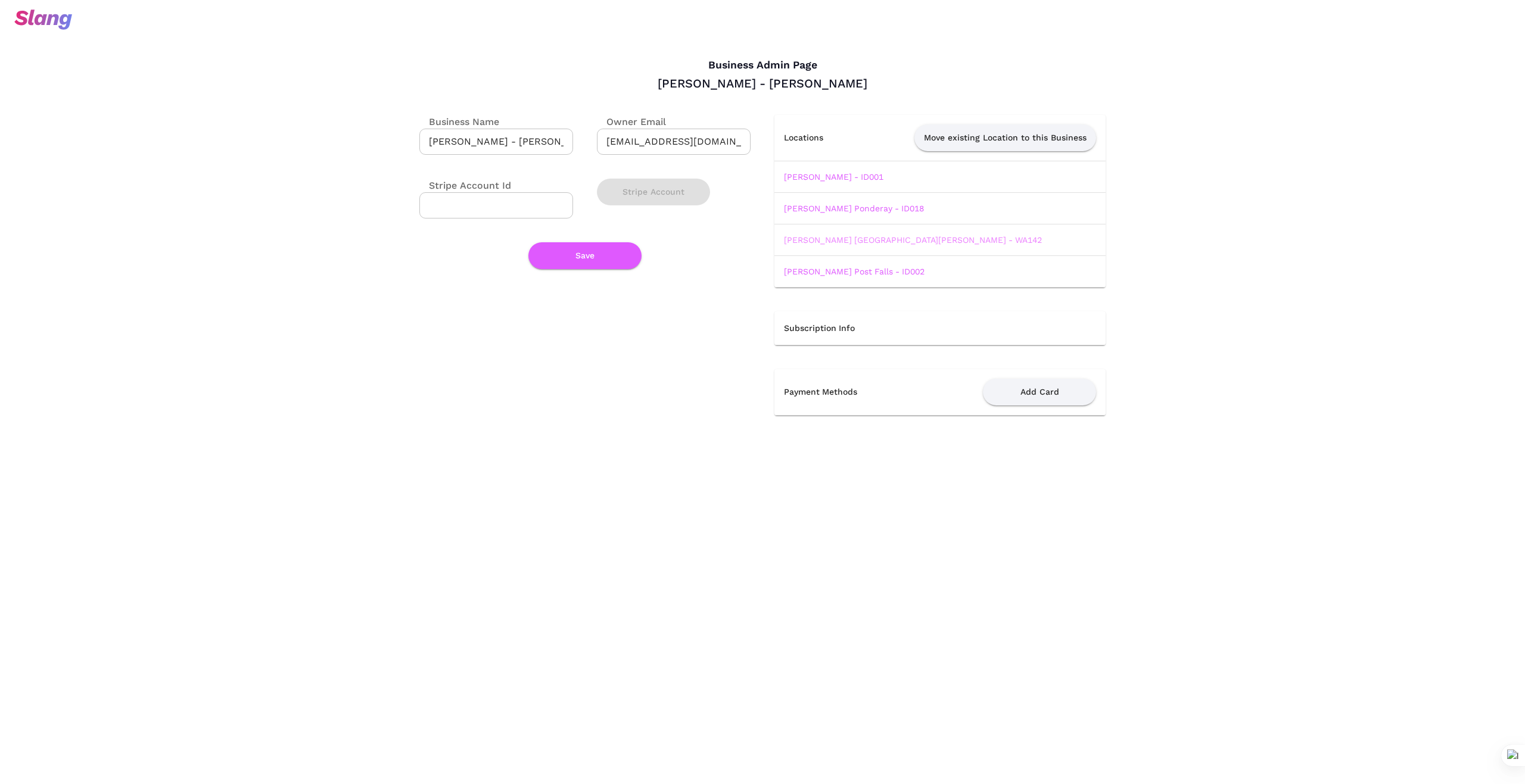
click at [882, 237] on link "[PERSON_NAME] [GEOGRAPHIC_DATA][PERSON_NAME] - WA142" at bounding box center [913, 240] width 258 height 10
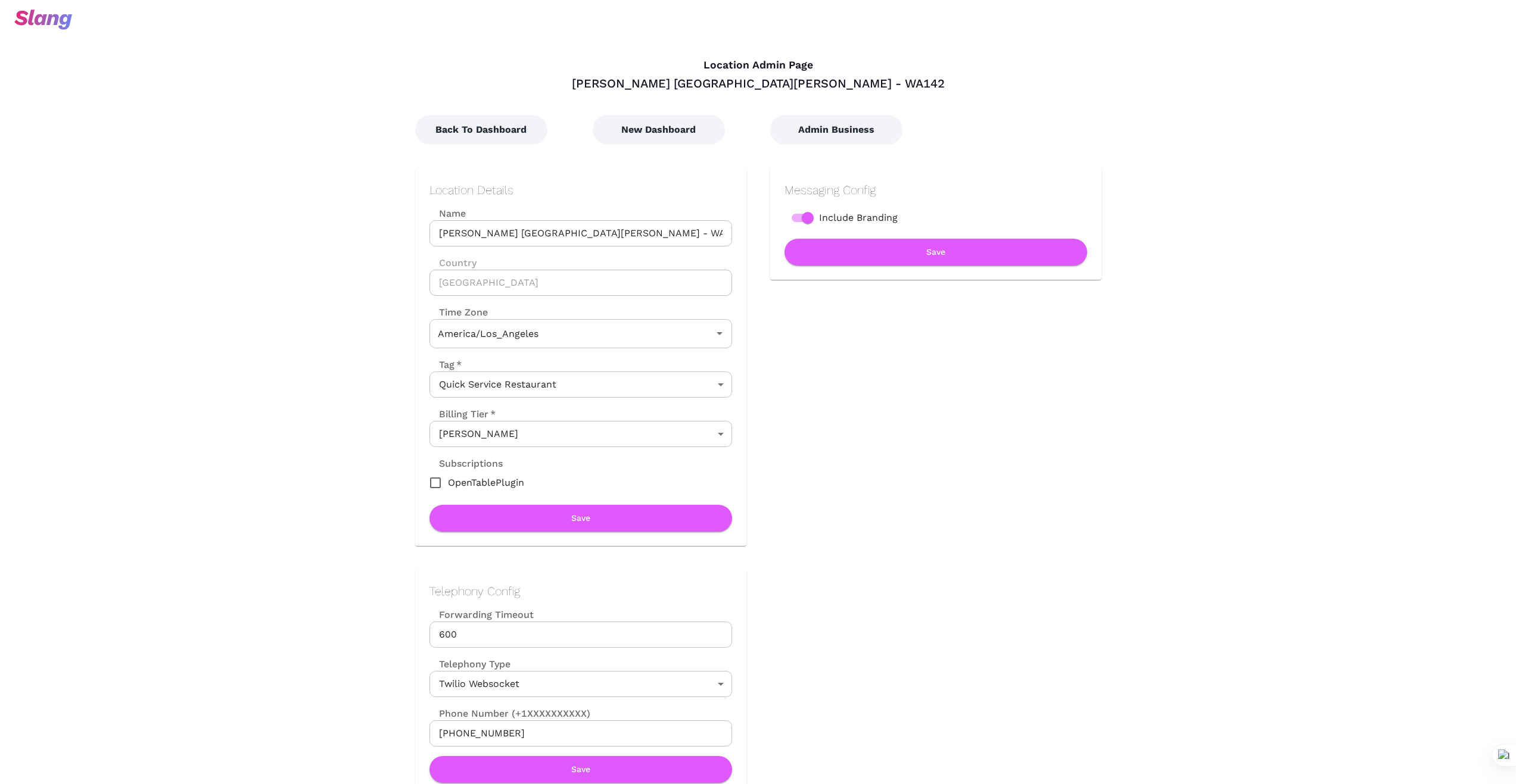
type input "Pacific Time"
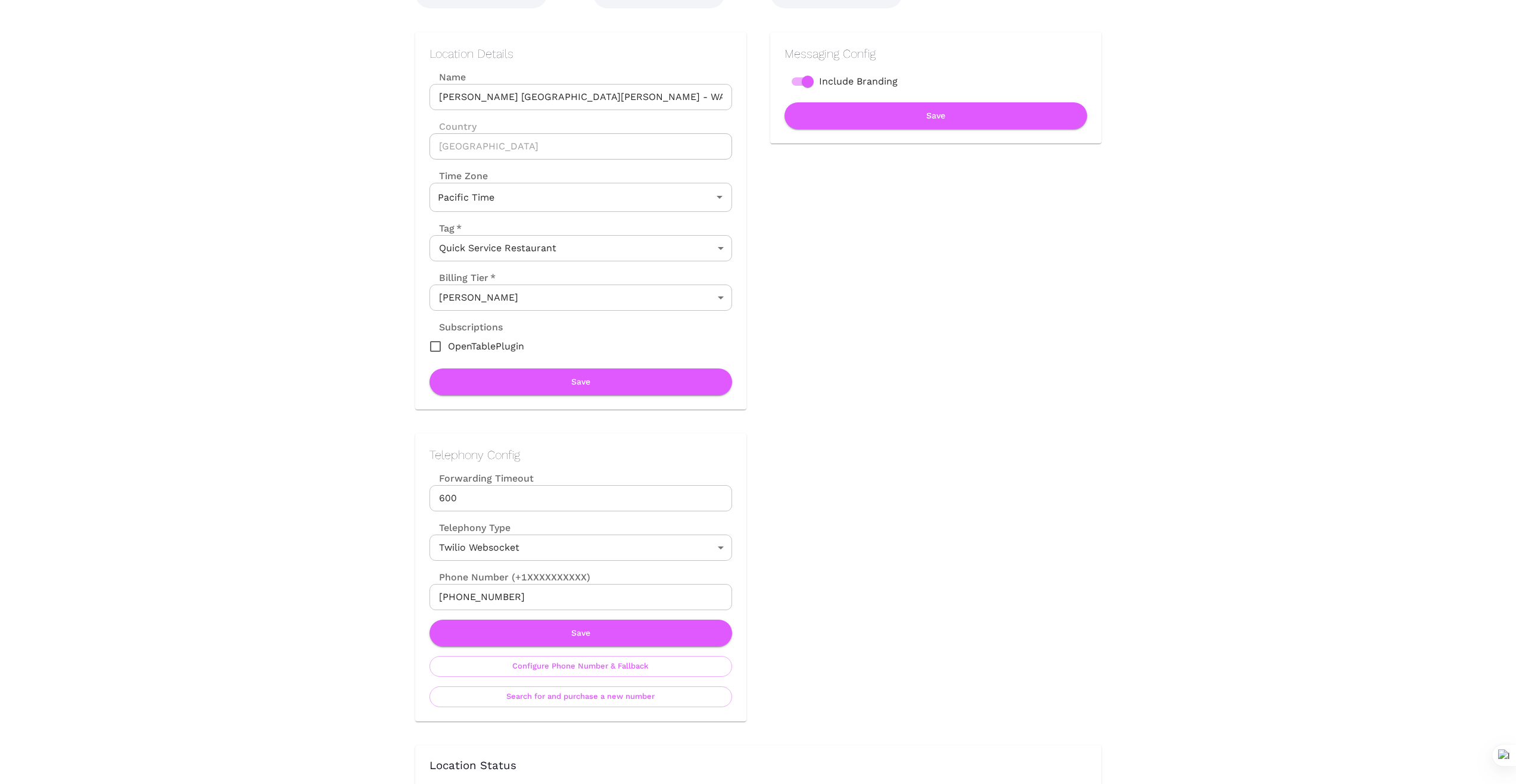
scroll to position [139, 0]
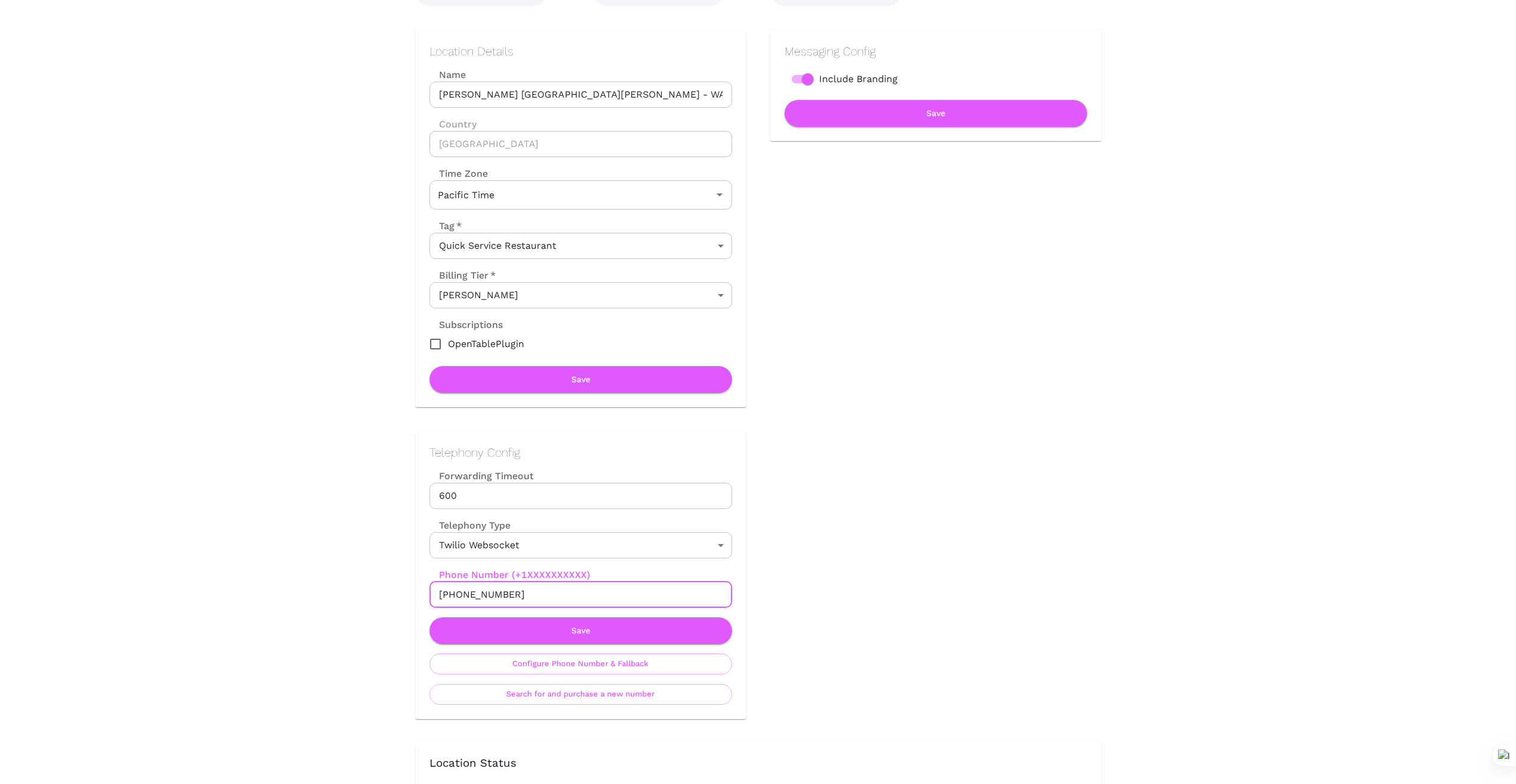
drag, startPoint x: 513, startPoint y: 596, endPoint x: 429, endPoint y: 588, distance: 84.4
click at [429, 588] on input "[PHONE_NUMBER]" at bounding box center [580, 595] width 302 height 26
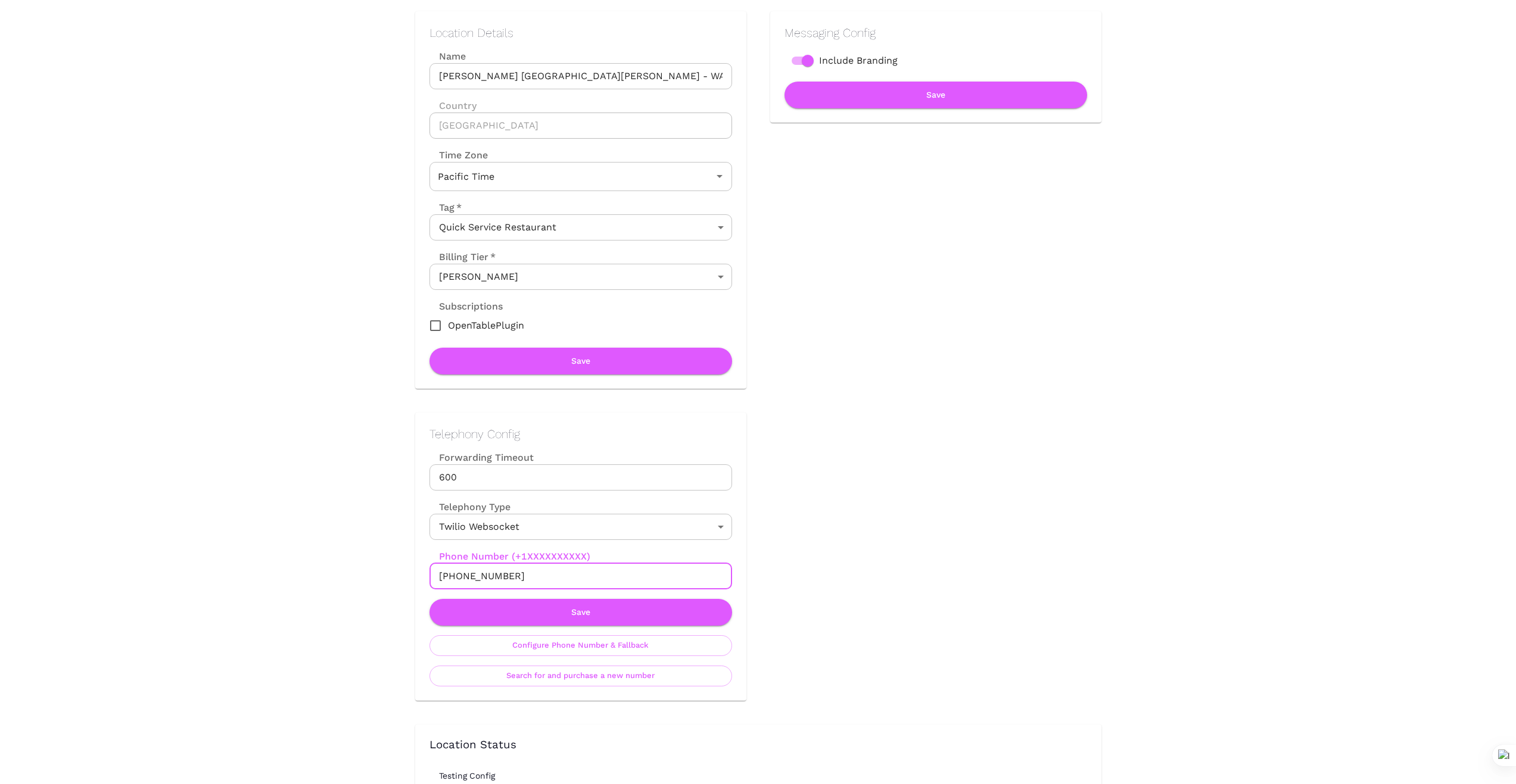
scroll to position [159, 0]
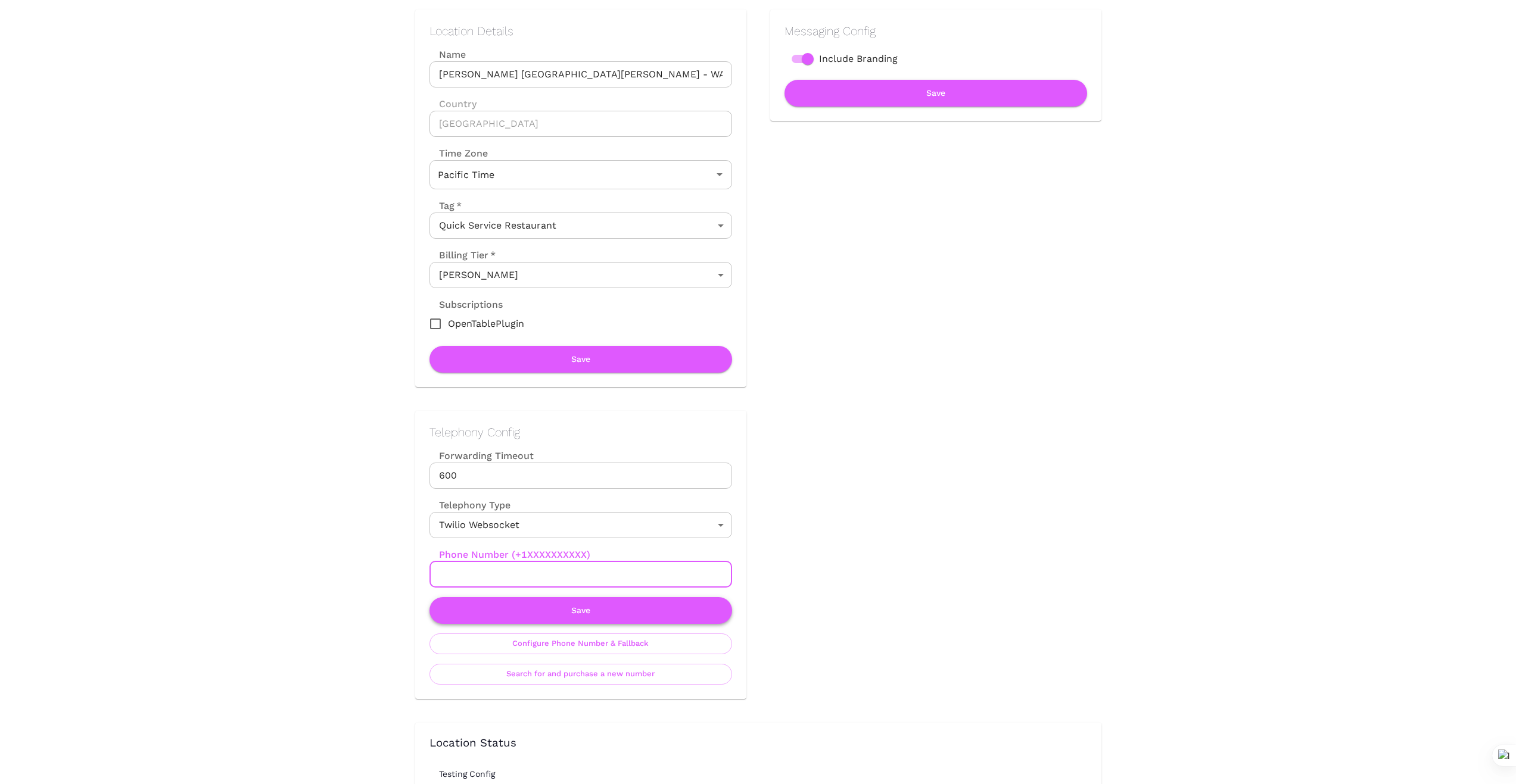
click at [532, 611] on button "Save" at bounding box center [580, 610] width 302 height 27
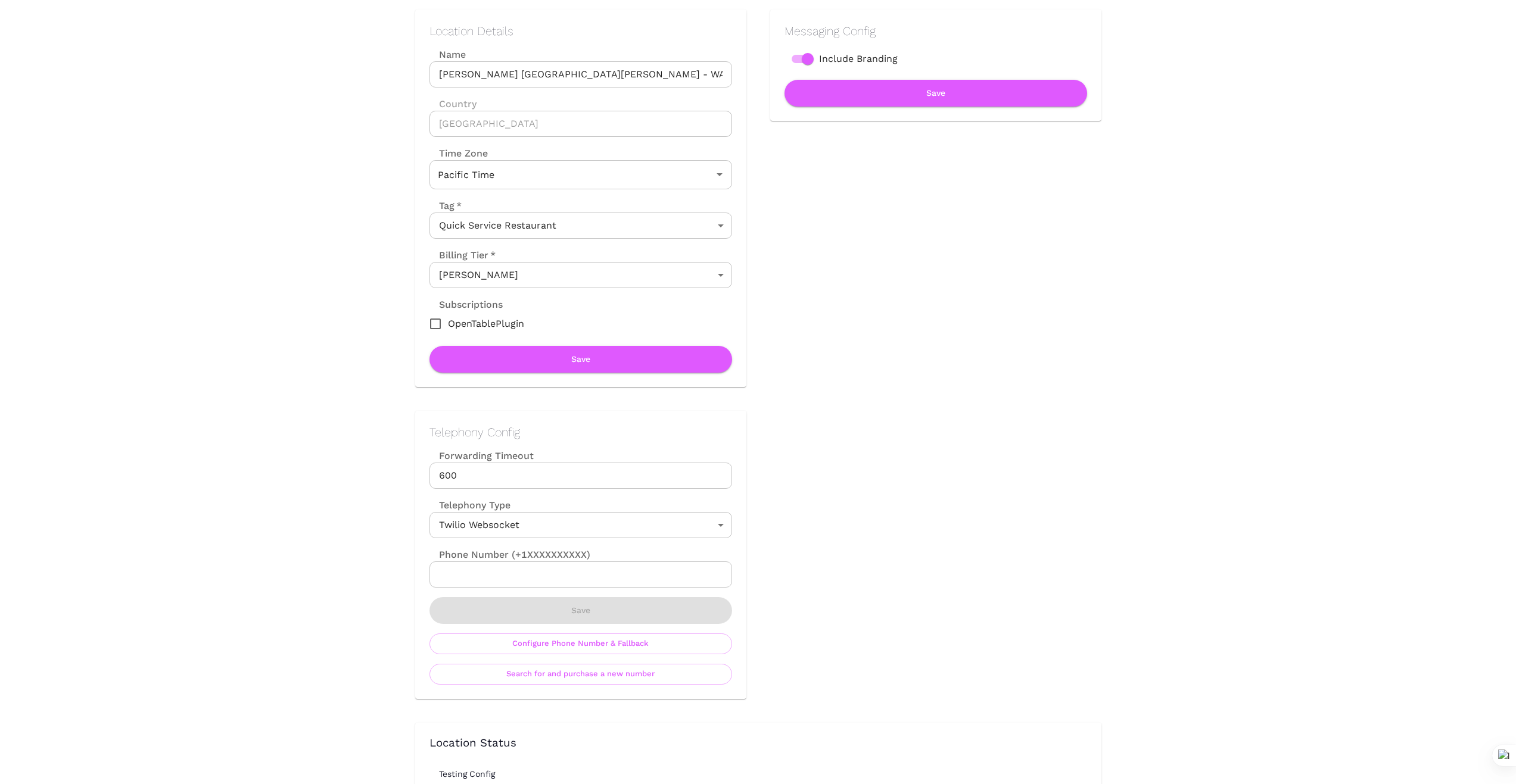
scroll to position [0, 0]
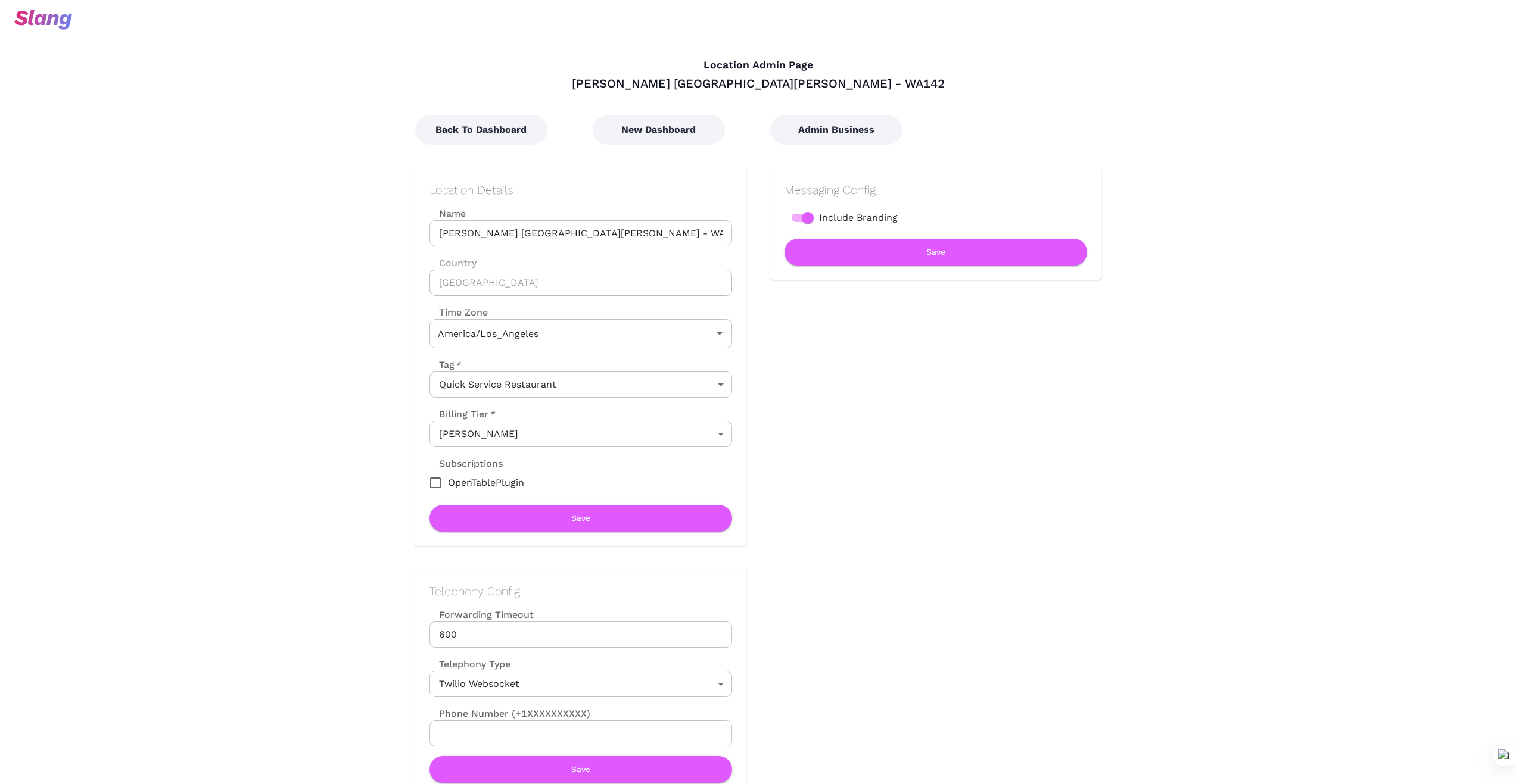
type input "Pacific Time"
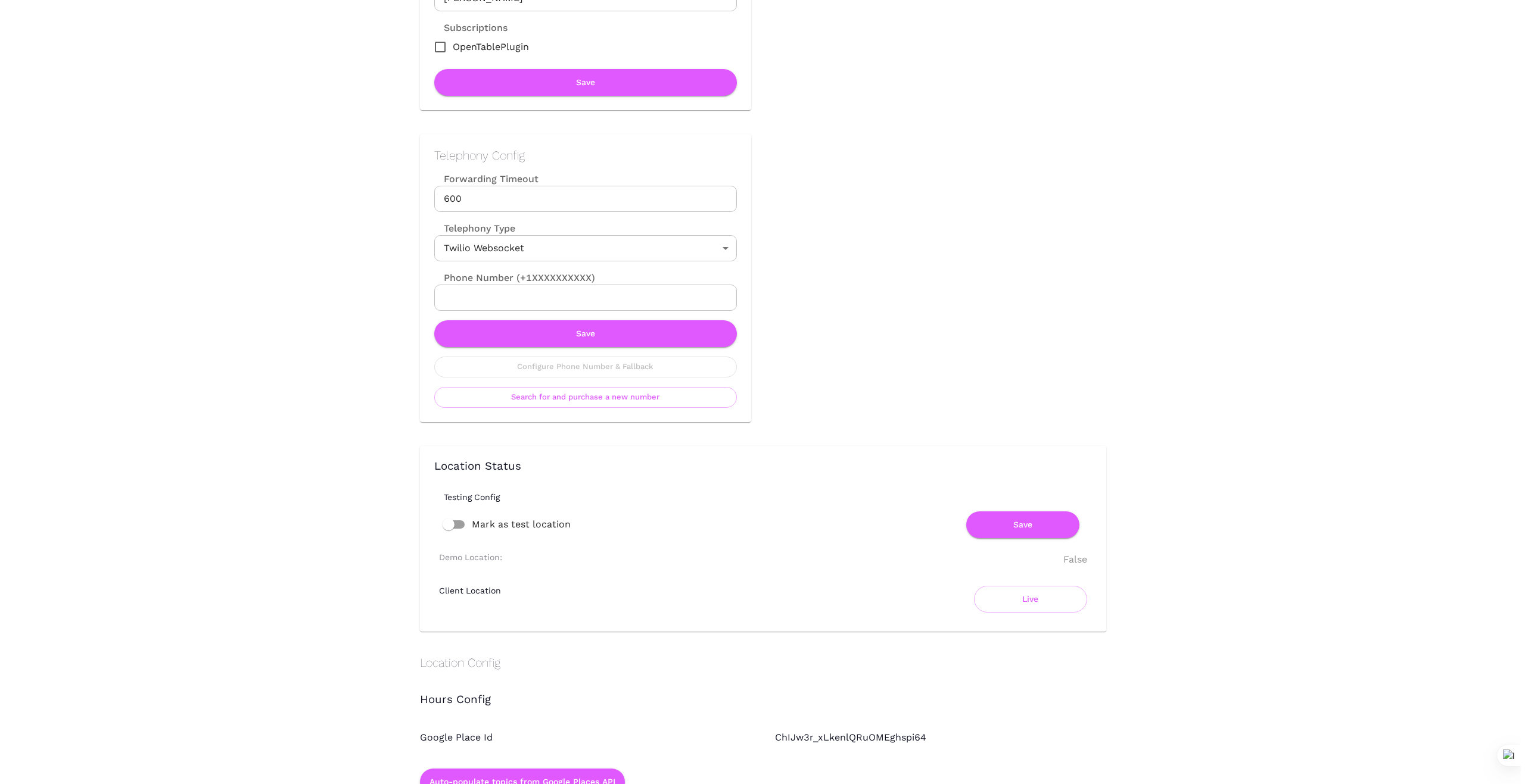
scroll to position [437, 0]
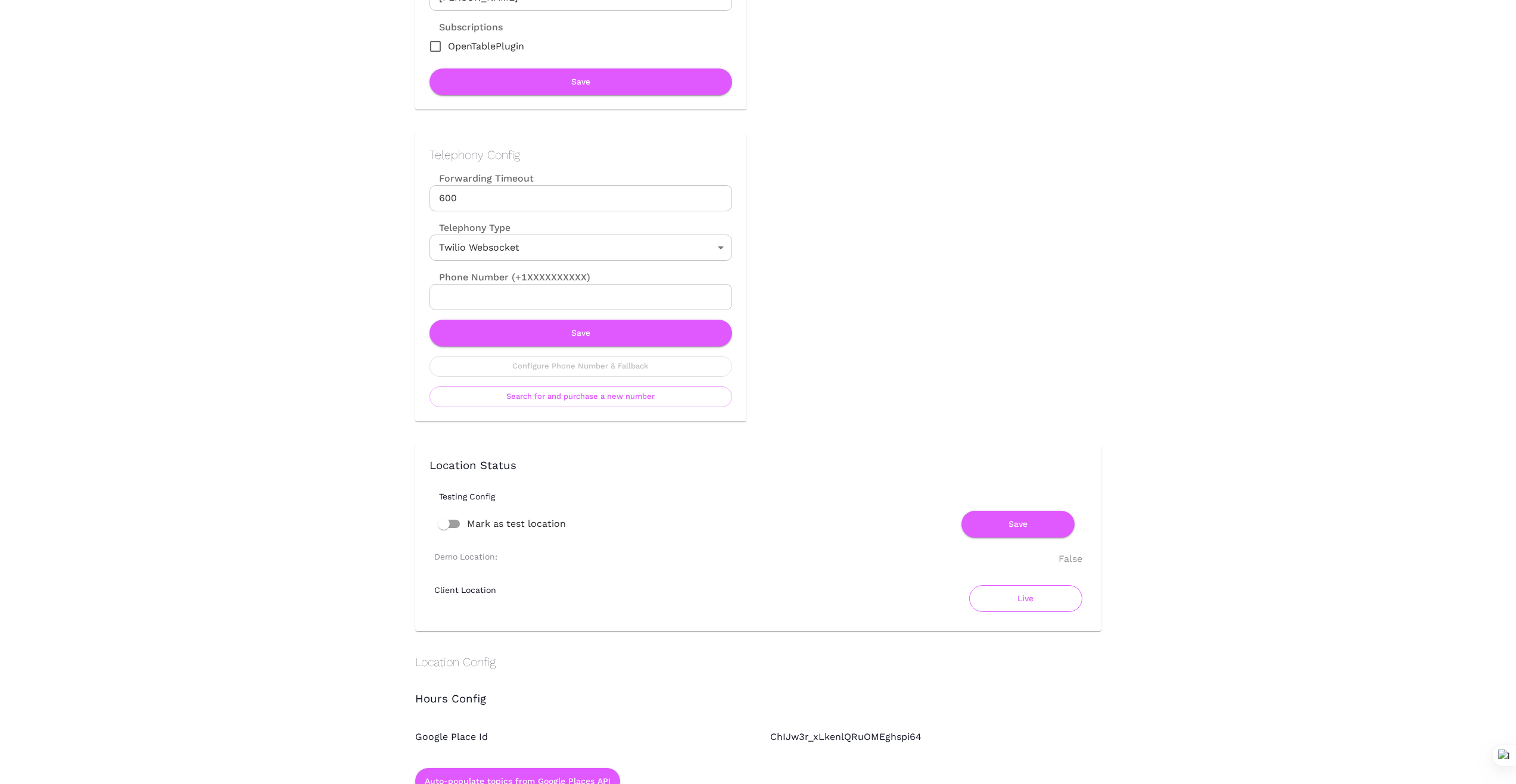
click at [1010, 604] on button "Live" at bounding box center [1026, 598] width 113 height 27
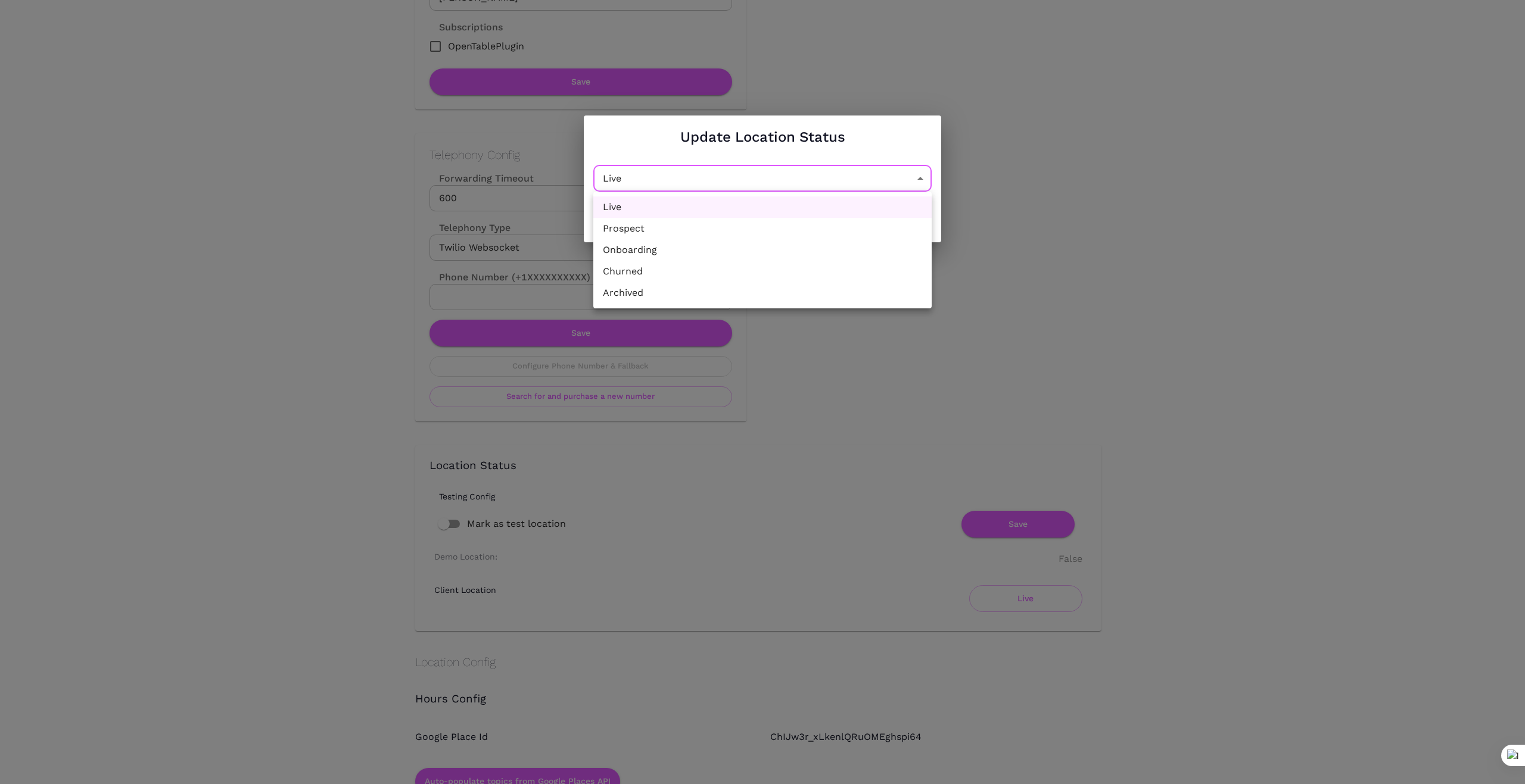
click at [840, 280] on li "Churned" at bounding box center [762, 271] width 339 height 21
type input "Churned"
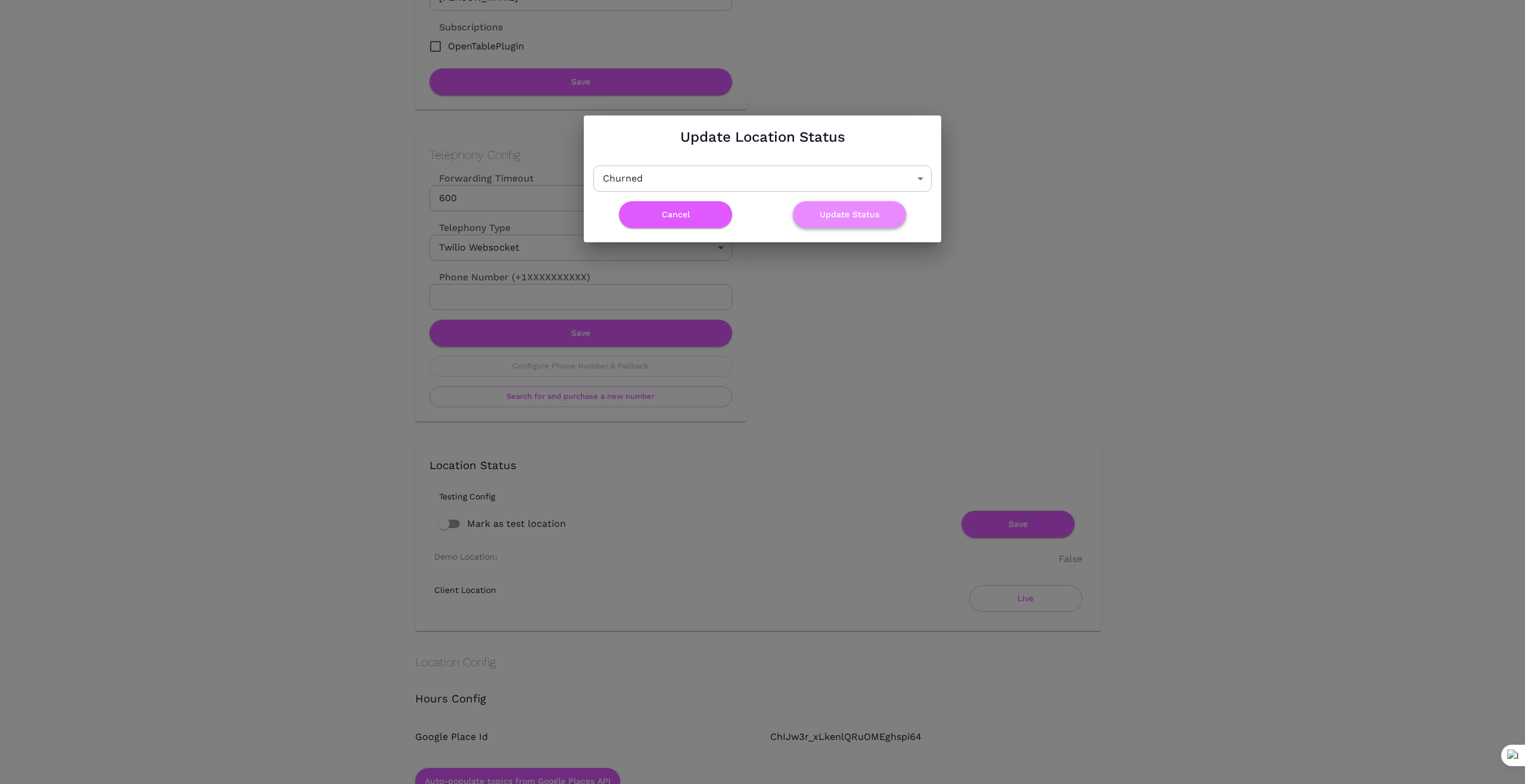
click at [859, 211] on button "Update Status" at bounding box center [850, 214] width 113 height 27
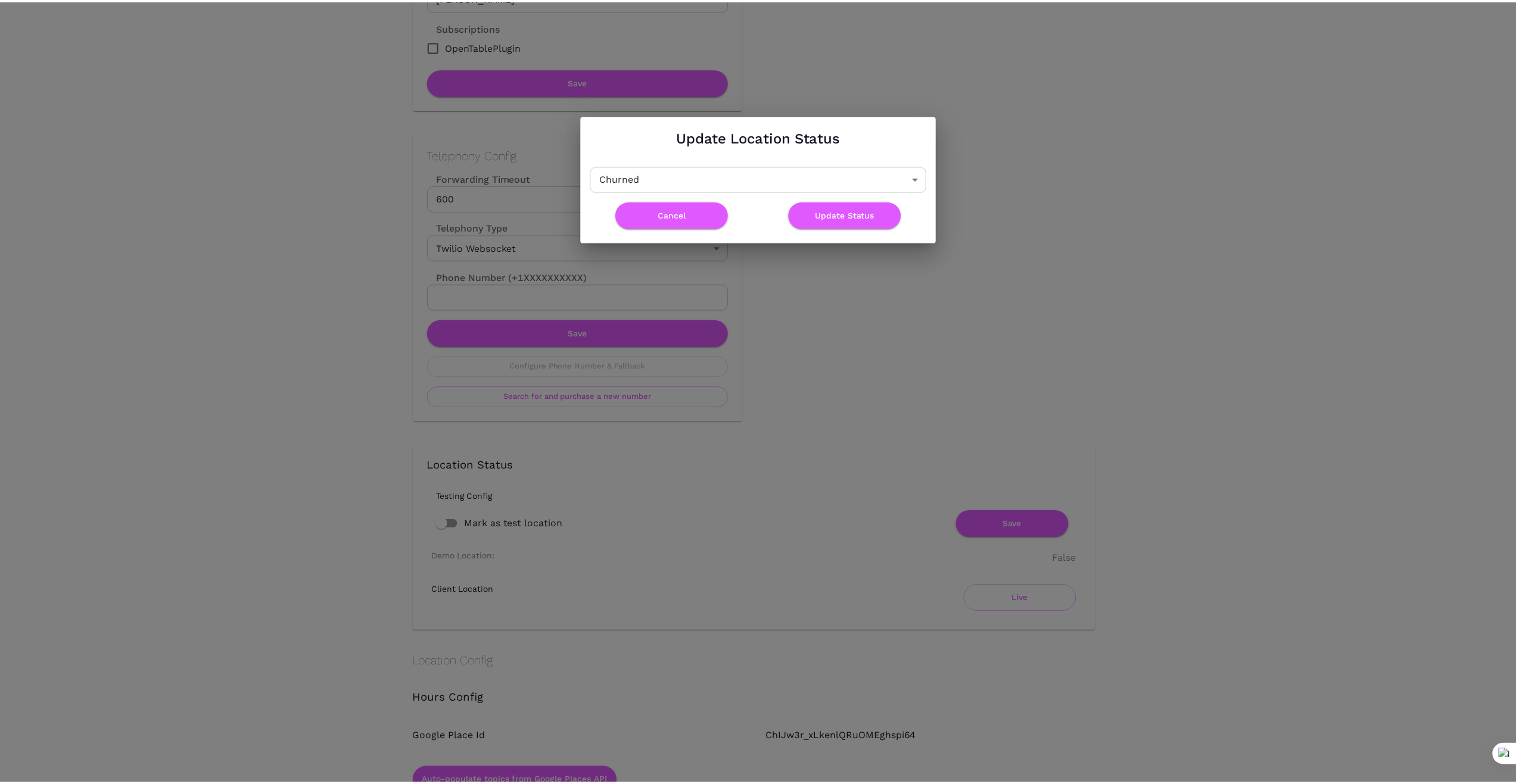
scroll to position [0, 0]
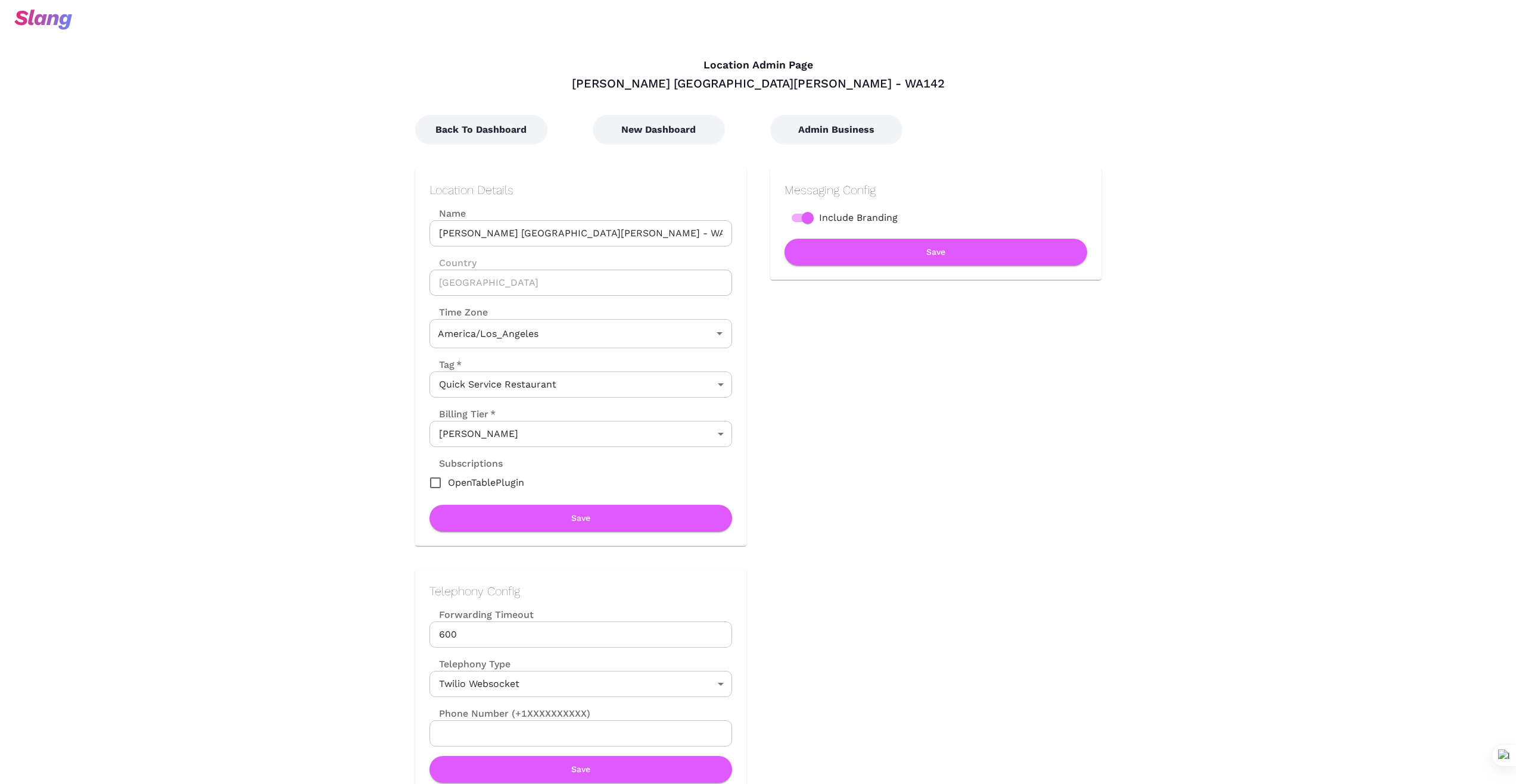
type input "Pacific Time"
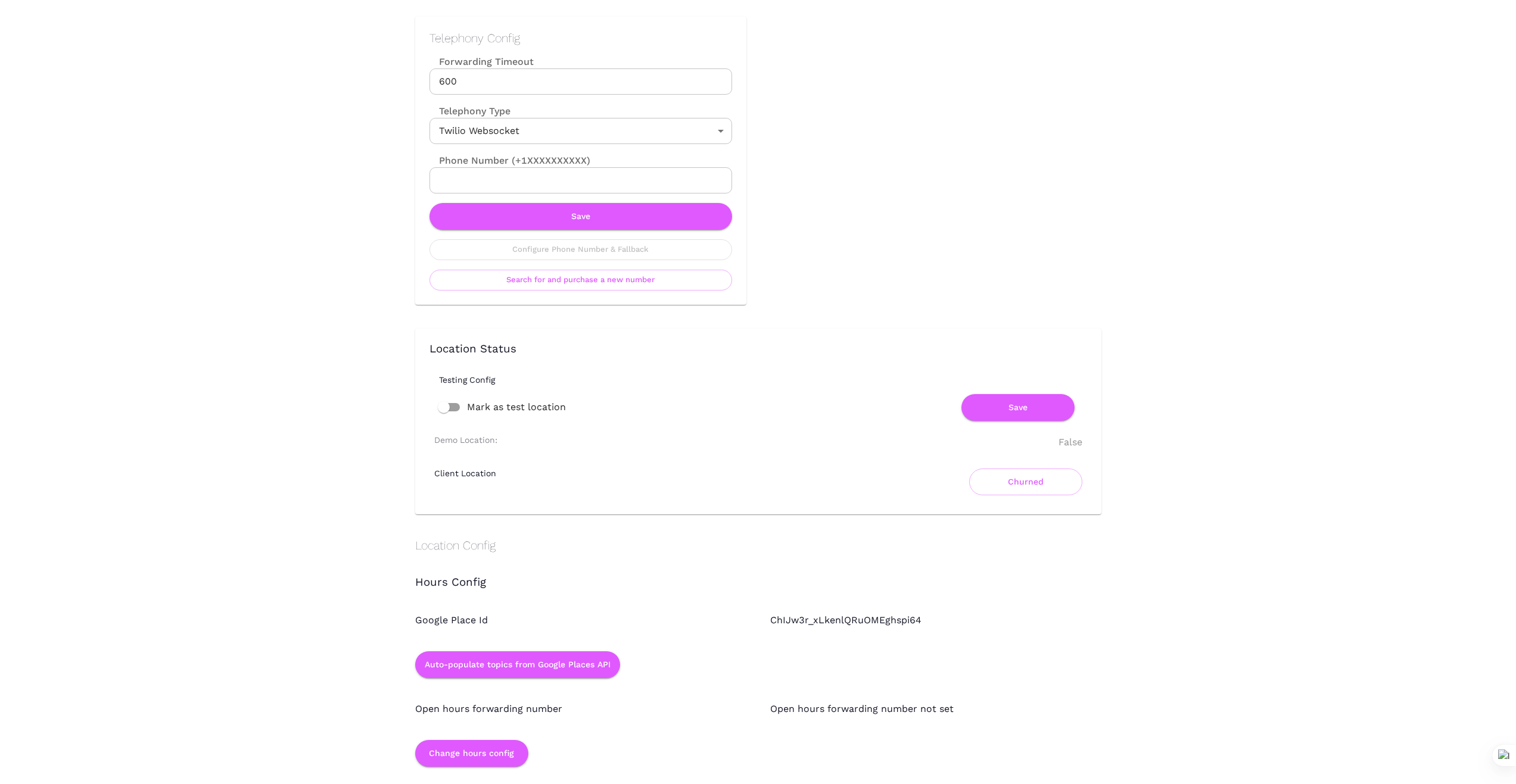
scroll to position [576, 0]
